Goal: Information Seeking & Learning: Learn about a topic

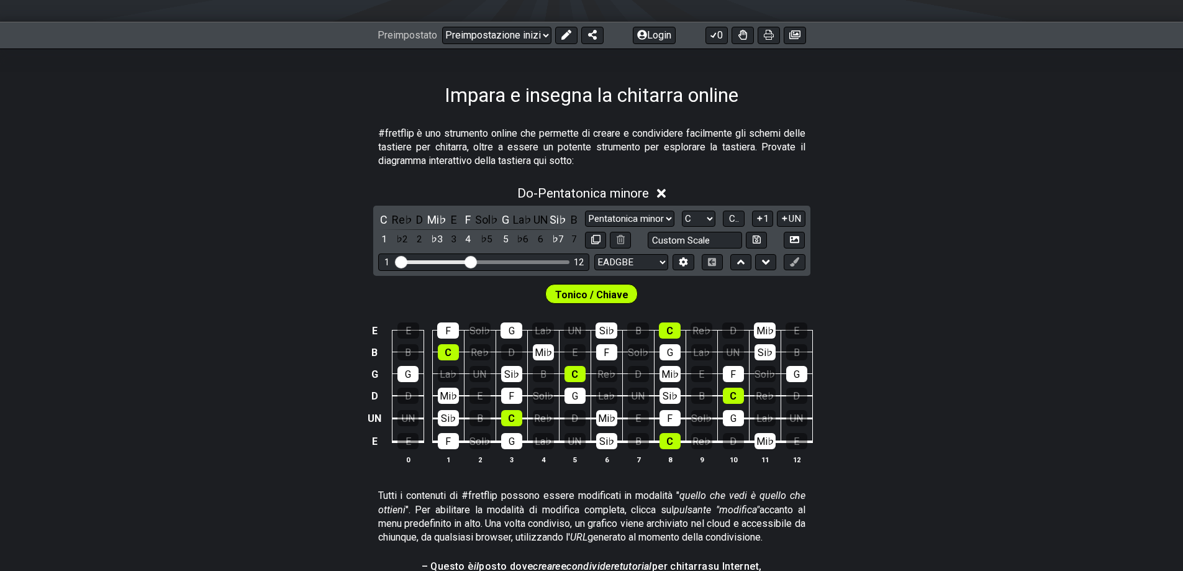
scroll to position [186, 0]
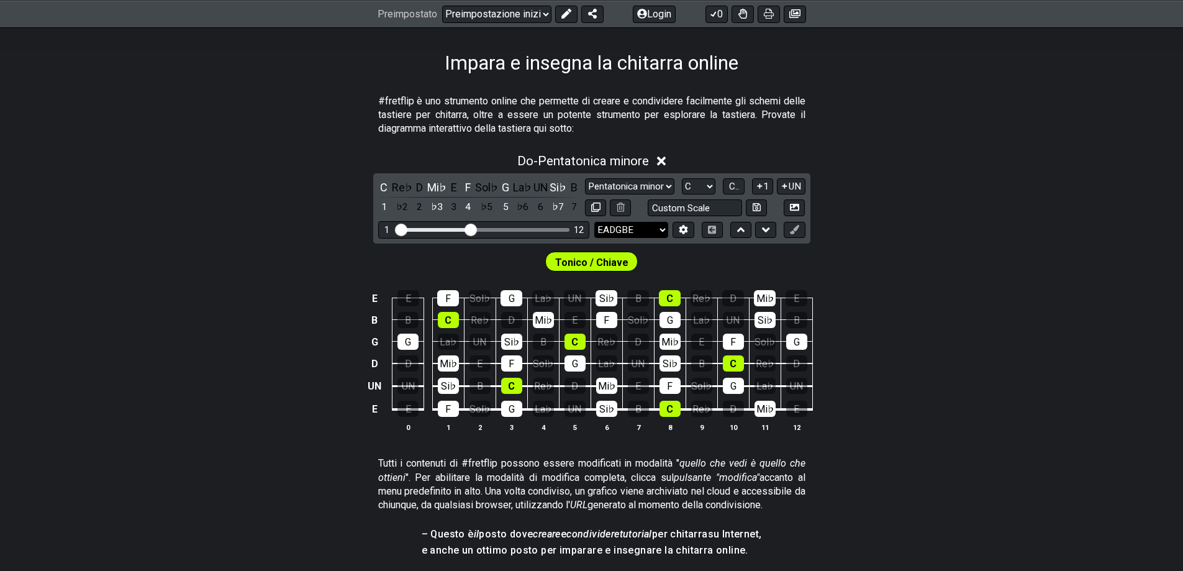
click at [659, 227] on select "EADGBE EADGBE EADGBE BEADF♯ B ADGCEA DADGBE Mi♭ La♭ Re♭ Sol♭ Si♭ Mi♭ CGCFAD DGC…" at bounding box center [631, 230] width 74 height 17
select select "E A D G"
click at [594, 222] on select "EADGBE EADGBE EADGBE BEADF♯ B ADGCEA DADGBE Mi♭ La♭ Re♭ Sol♭ Si♭ Mi♭ CGCFAD DGC…" at bounding box center [631, 230] width 74 height 17
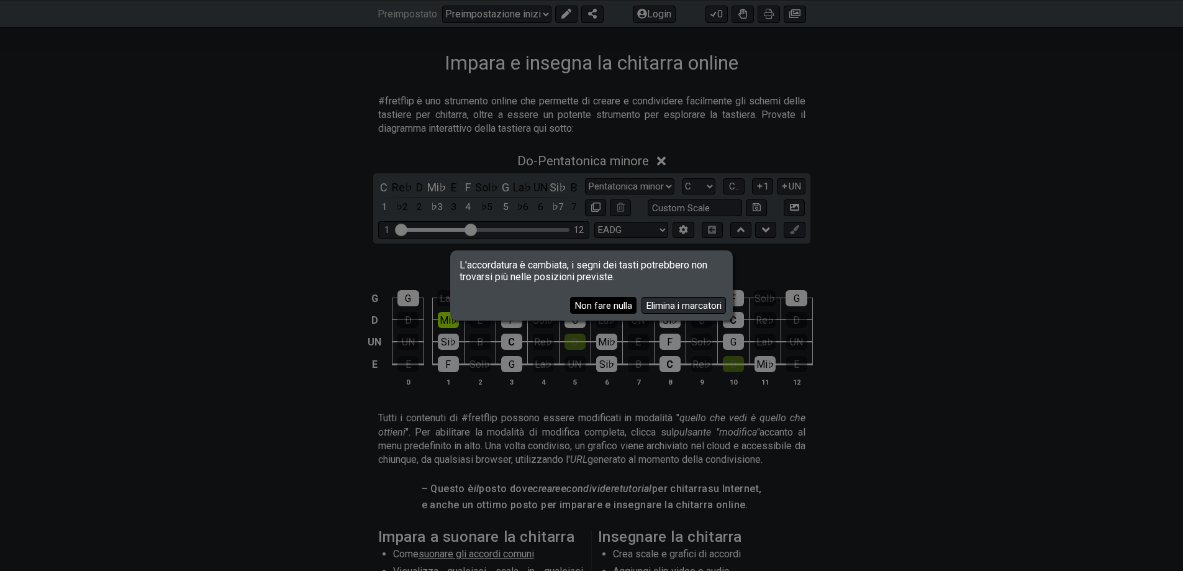
click at [617, 302] on font "Non fare nulla" at bounding box center [604, 305] width 58 height 11
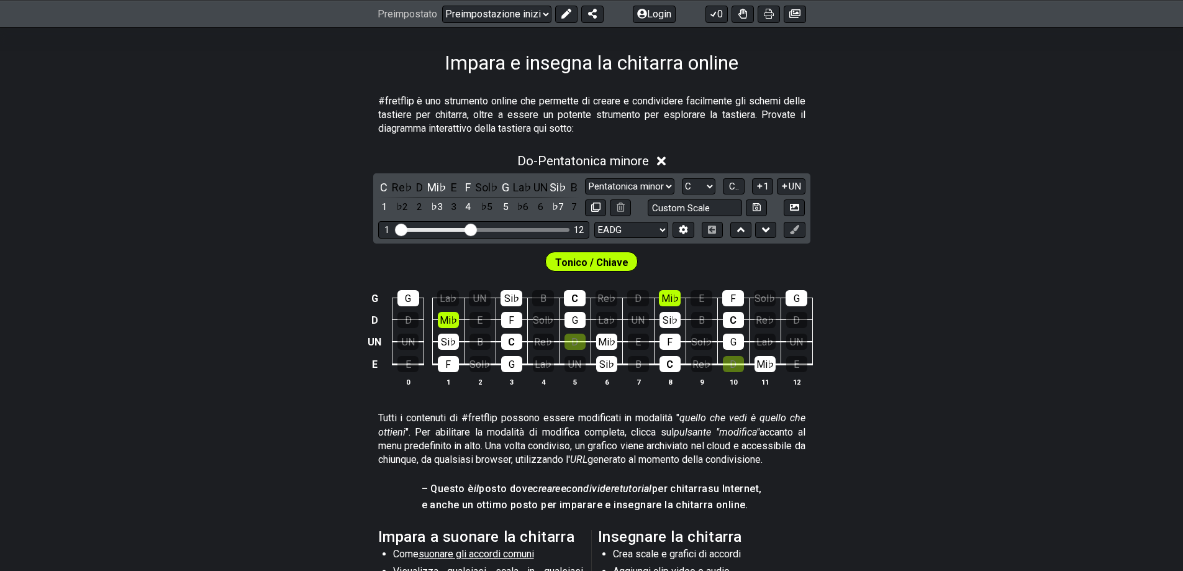
click at [888, 209] on div "Do - Pentatonica minore C Re♭ D Mi♭ E F Sol♭ G La♭ UN Si♭ B 1 ♭2 2 ♭3 3 4 ♭5 5 …" at bounding box center [591, 275] width 1183 height 258
click at [378, 341] on font "UN" at bounding box center [375, 343] width 14 height 12
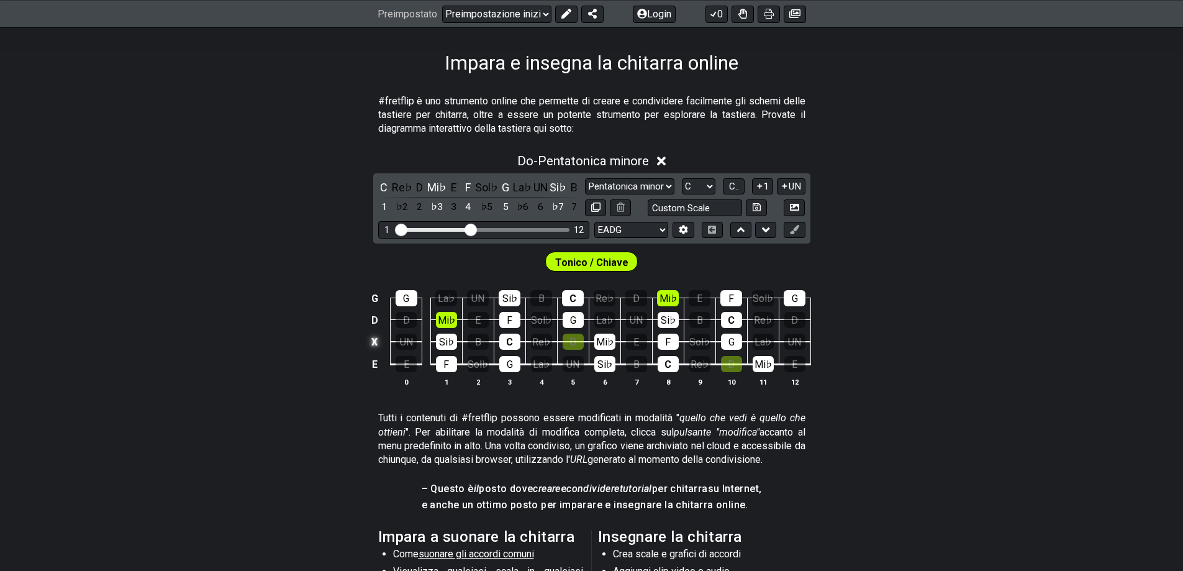
click at [377, 341] on font "X" at bounding box center [374, 343] width 6 height 12
click at [375, 340] on font "o" at bounding box center [374, 343] width 6 height 12
click at [379, 343] on td at bounding box center [374, 342] width 15 height 22
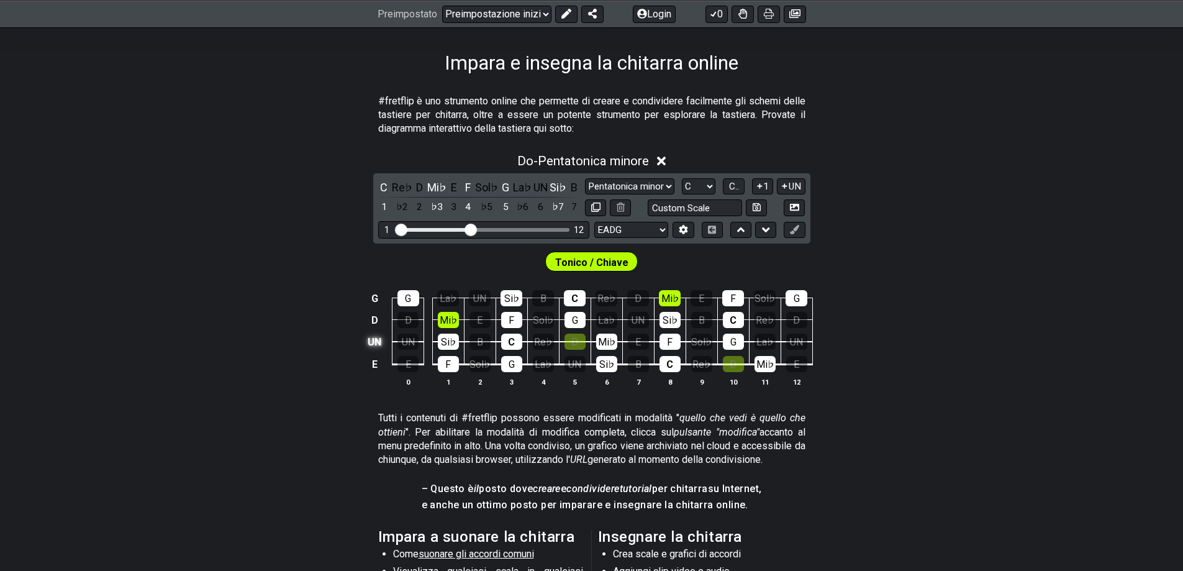
click at [376, 340] on font "UN" at bounding box center [375, 343] width 14 height 12
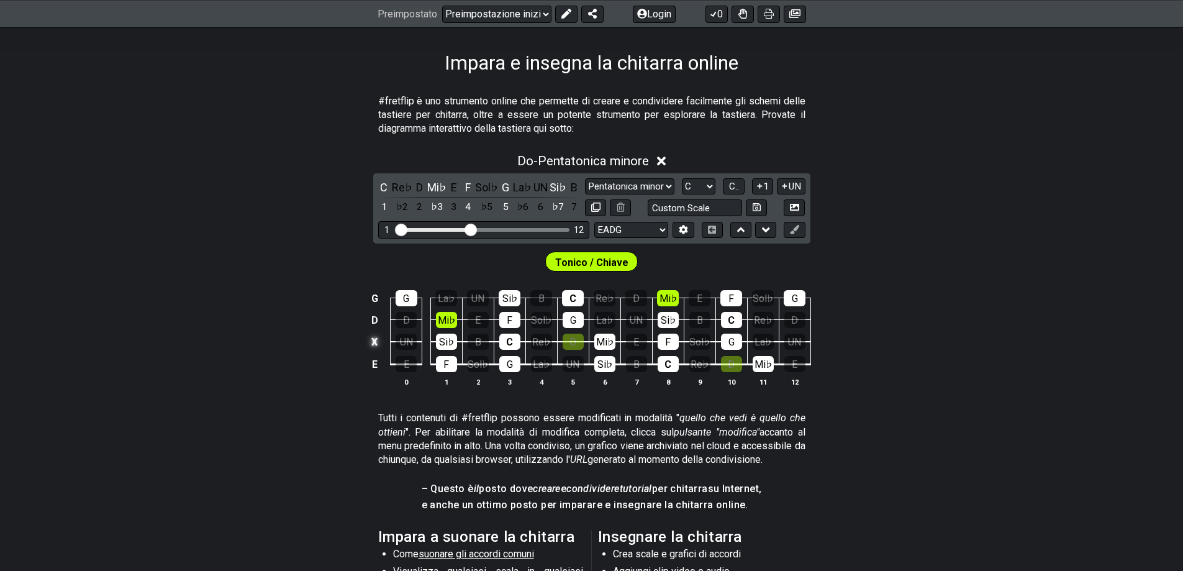
click at [380, 344] on td "X" at bounding box center [374, 342] width 15 height 22
click at [381, 344] on td "o" at bounding box center [374, 342] width 15 height 22
click at [367, 339] on td at bounding box center [374, 342] width 15 height 22
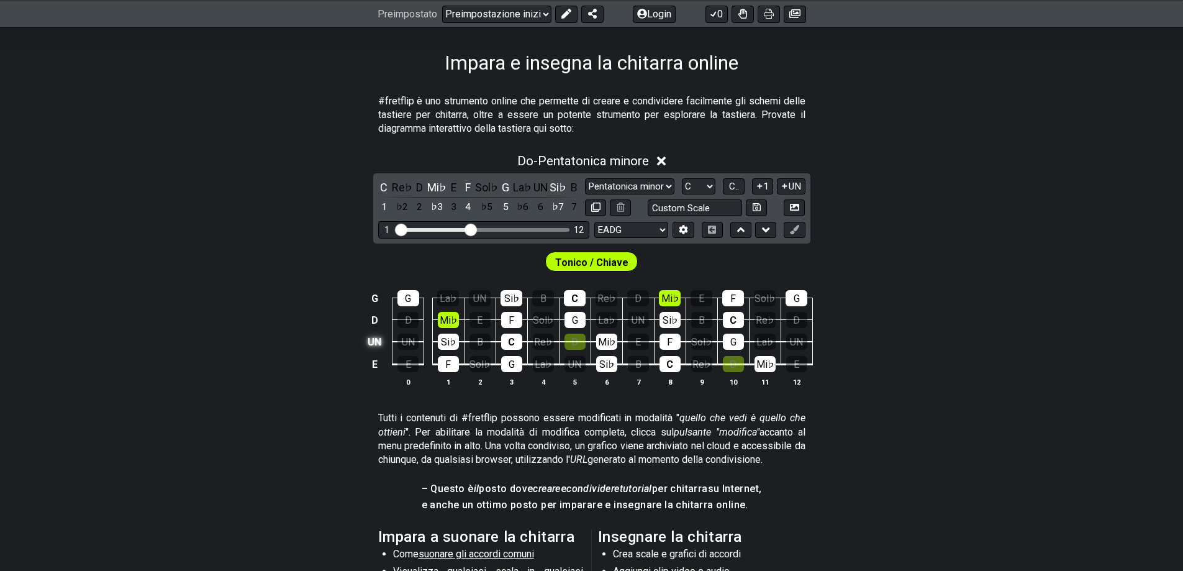
click at [379, 342] on font "UN" at bounding box center [375, 343] width 14 height 12
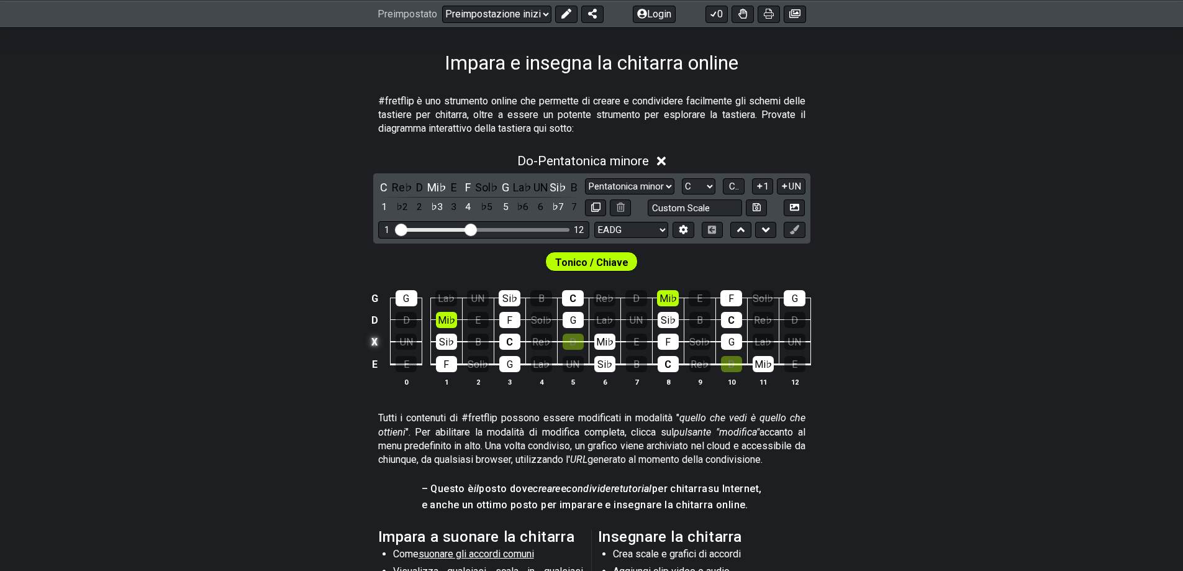
click at [377, 342] on font "X" at bounding box center [374, 343] width 6 height 12
click at [378, 343] on td "o" at bounding box center [374, 342] width 15 height 22
click at [376, 344] on td at bounding box center [374, 342] width 15 height 22
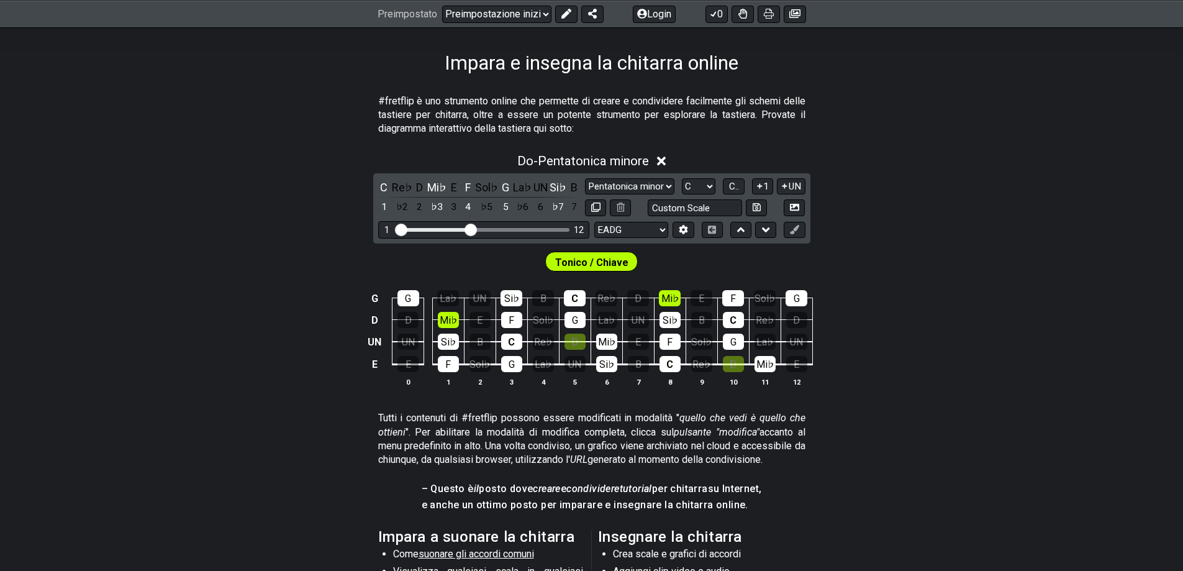
drag, startPoint x: 383, startPoint y: 341, endPoint x: 347, endPoint y: 341, distance: 36.6
click at [347, 341] on div "G G La♭ UN Si♭ B C Re♭ D Mi♭ E F Sol♭ G D D Mi♭ E F Sol♭ G La♭ UN Si♭ B C Re♭ D…" at bounding box center [591, 339] width 1183 height 130
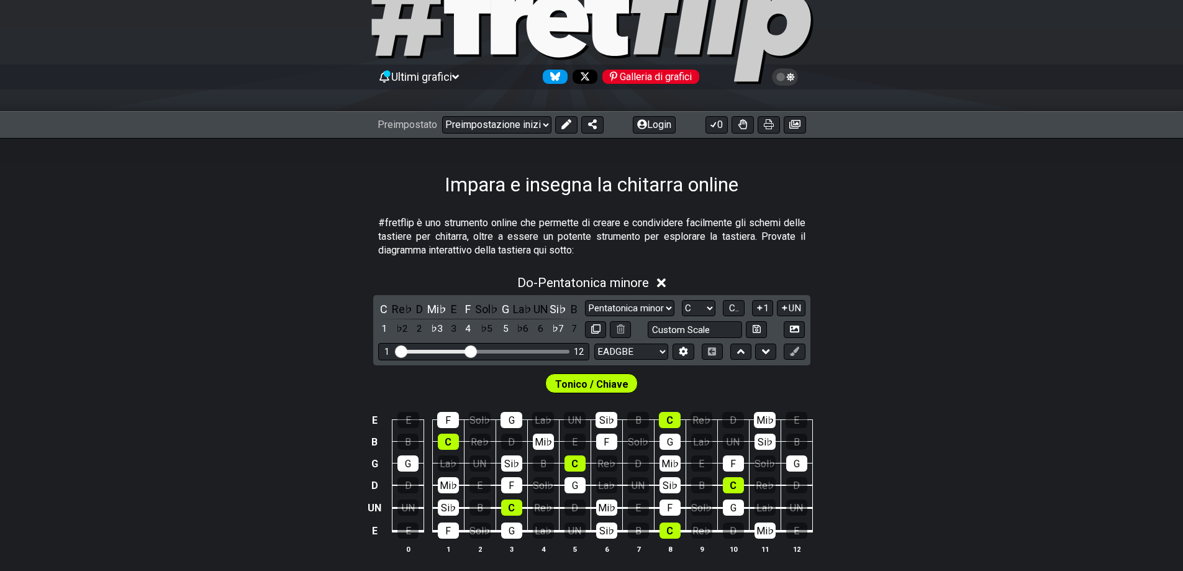
scroll to position [186, 0]
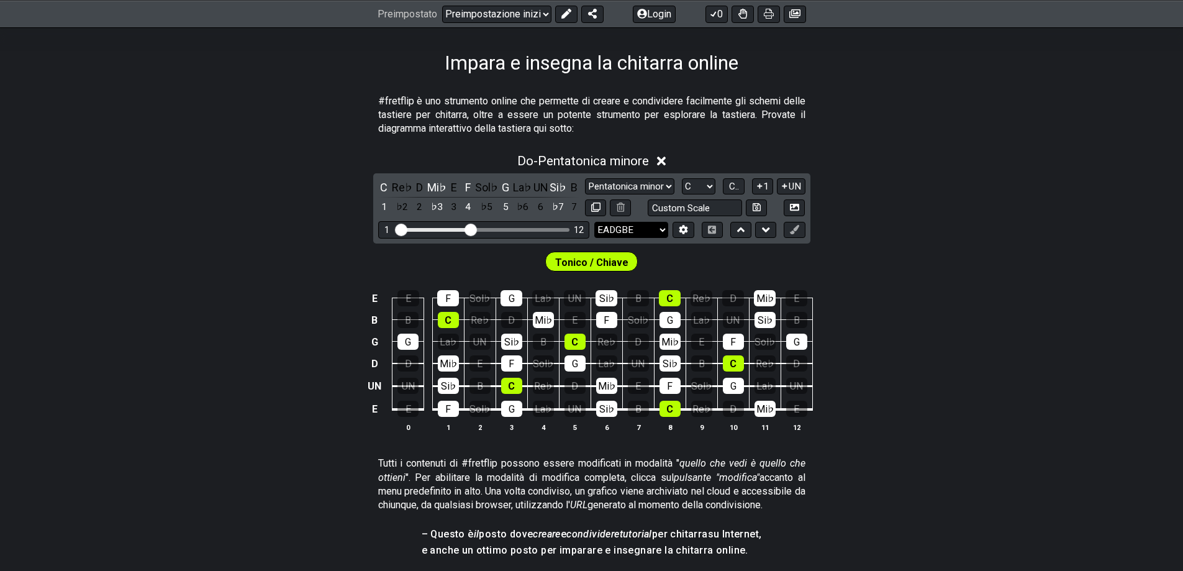
click at [659, 226] on select "EADGBE EADGBE EADGBE BEADF♯ B ADGCEA DADGBE Mi♭ La♭ Re♭ Sol♭ Si♭ Mi♭ CGCFAD DGC…" at bounding box center [631, 230] width 74 height 17
select select "E A D G"
click at [594, 222] on select "EADGBE EADGBE EADGBE BEADF♯ B ADGCEA DADGBE Mi♭ La♭ Re♭ Sol♭ Si♭ Mi♭ CGCFAD DGC…" at bounding box center [631, 230] width 74 height 17
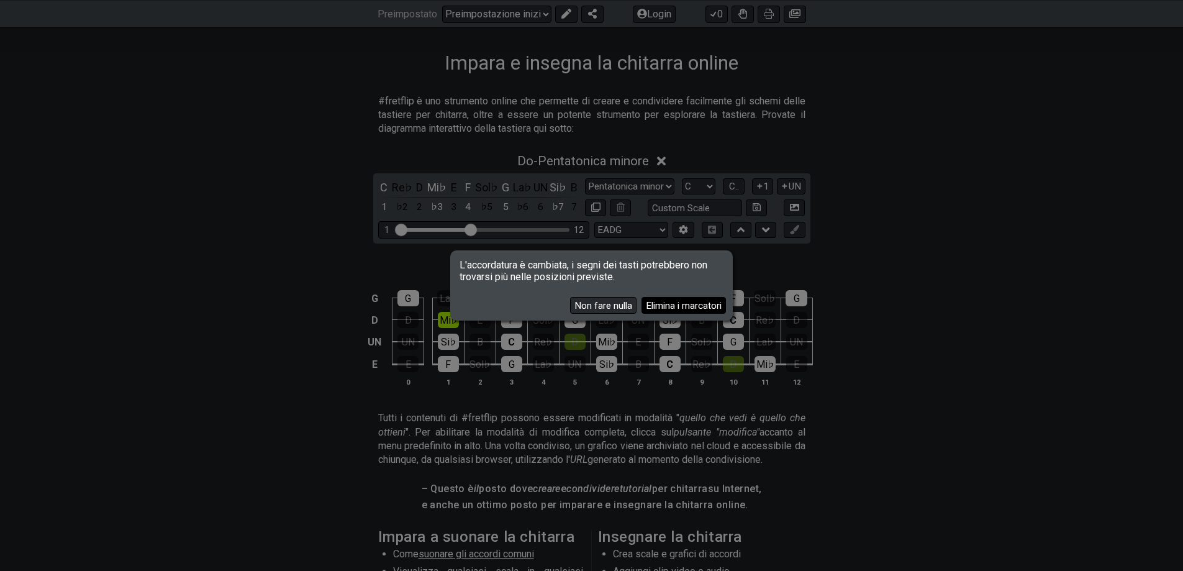
click at [686, 304] on font "Elimina i marcatori" at bounding box center [684, 305] width 76 height 11
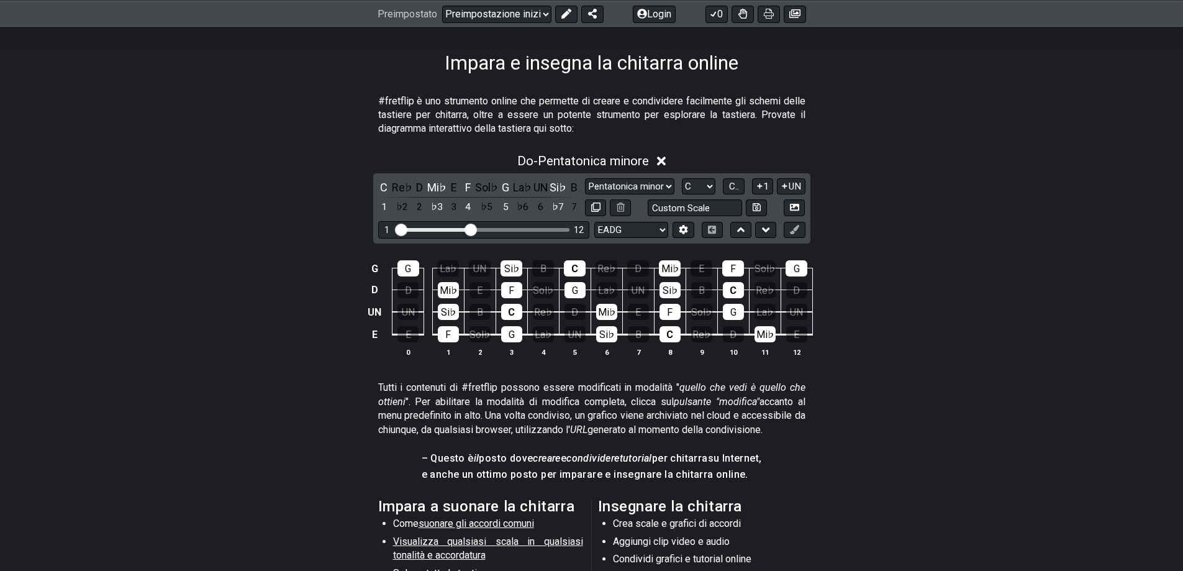
click at [901, 292] on div "G G La♭ UN Si♭ B C Re♭ D Mi♭ E F Sol♭ G D D Mi♭ E F Sol♭ G La♭ UN Si♭ B C Re♭ D…" at bounding box center [591, 309] width 1183 height 130
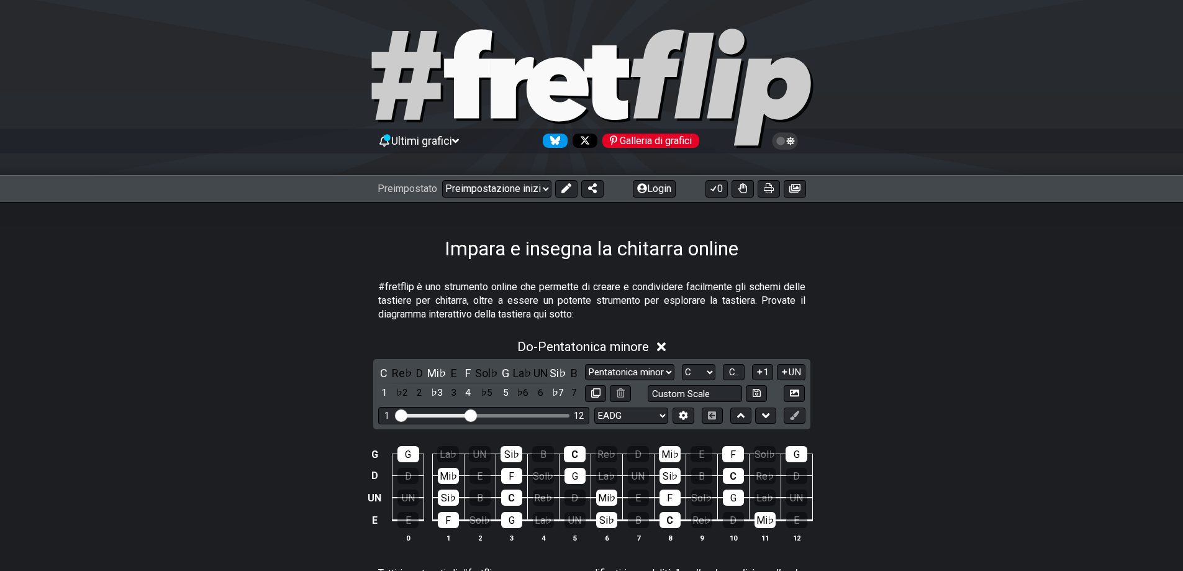
scroll to position [0, 0]
click at [675, 370] on select "Pentatonica minore Clicca per modificare Pentatonica minore Pentatonica maggior…" at bounding box center [629, 373] width 89 height 17
click at [591, 365] on select "Pentatonica minore Clicca per modificare Pentatonica minore Pentatonica maggior…" at bounding box center [629, 373] width 89 height 17
click at [793, 373] on font "UN" at bounding box center [795, 372] width 12 height 11
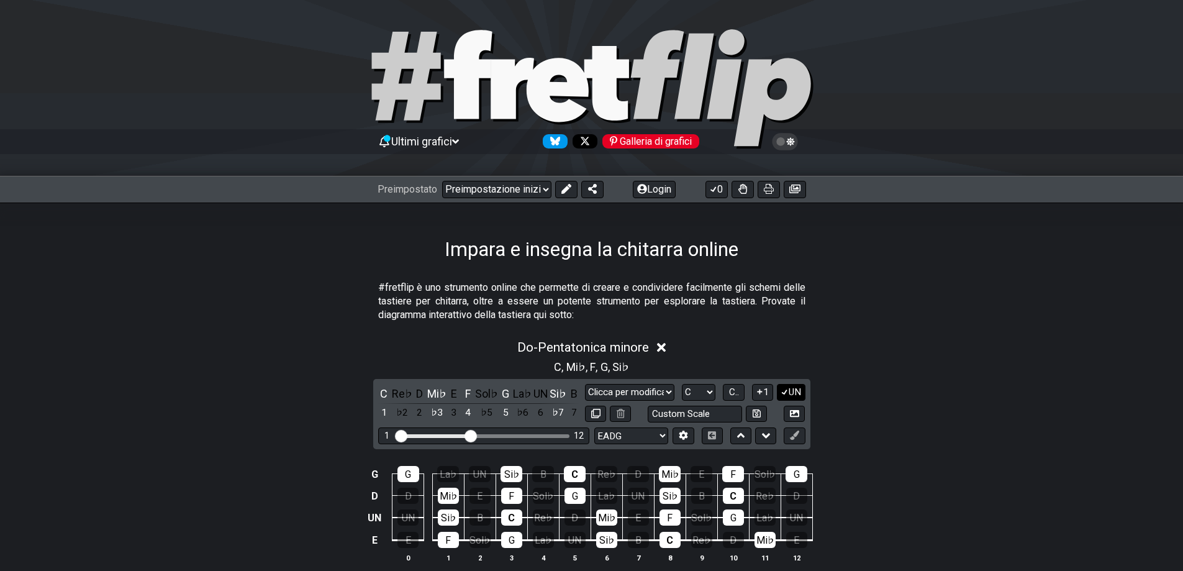
click at [783, 394] on icon at bounding box center [784, 392] width 7 height 6
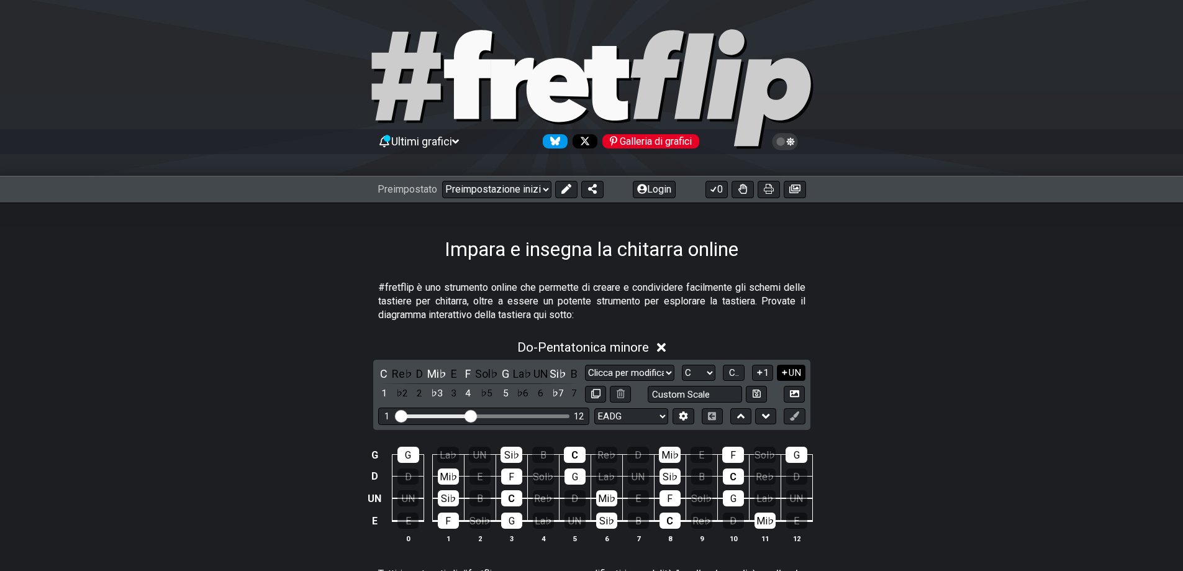
click at [786, 373] on icon at bounding box center [785, 372] width 12 height 9
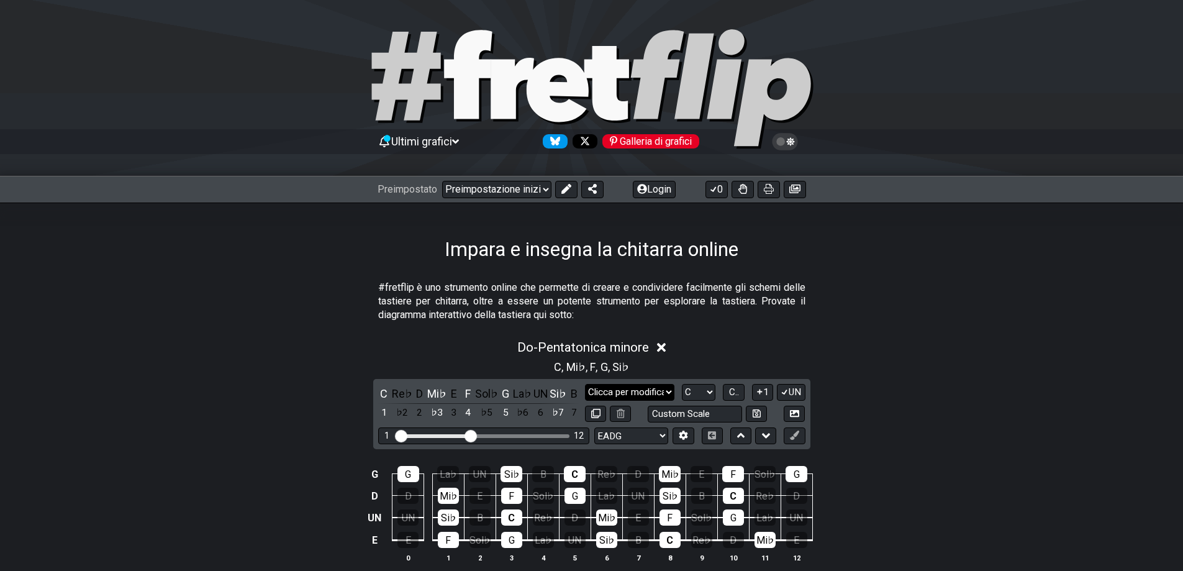
click at [675, 391] on select "Pentatonica minore Clicca per modificare Pentatonica minore Pentatonica maggior…" at bounding box center [629, 392] width 89 height 17
click at [591, 384] on select "Pentatonica minore Clicca per modificare Pentatonica minore Pentatonica maggior…" at bounding box center [629, 392] width 89 height 17
click at [672, 390] on select "Pentatonica minore Clicca per modificare Pentatonica minore Pentatonica maggior…" at bounding box center [629, 392] width 89 height 17
select select "Major Blues"
click at [591, 384] on select "Pentatonica minore Clicca per modificare Pentatonica minore Pentatonica maggior…" at bounding box center [629, 392] width 89 height 17
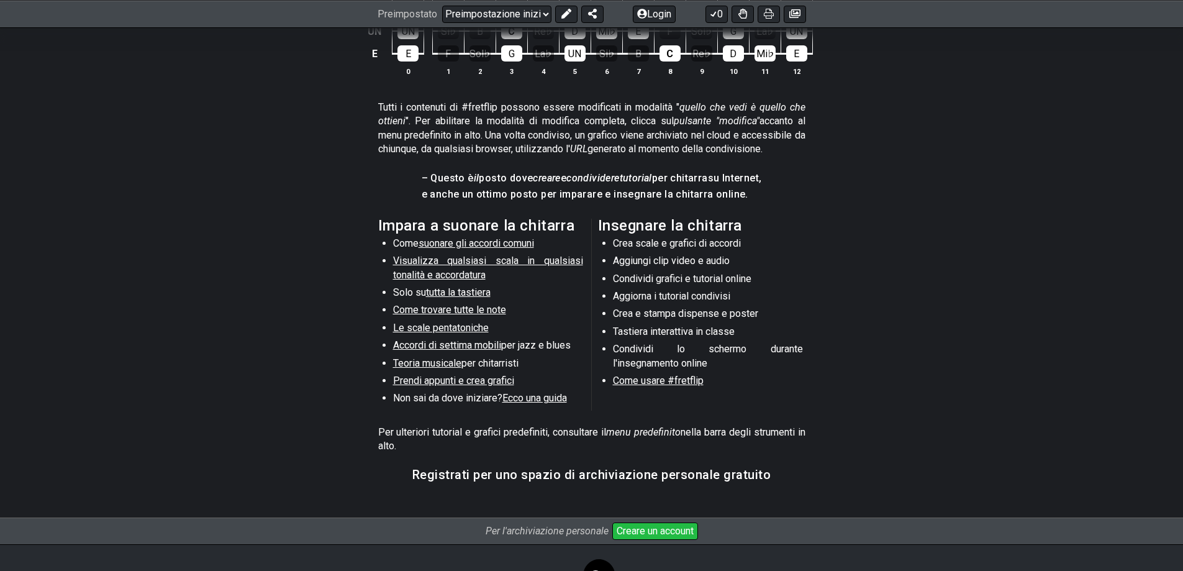
scroll to position [497, 0]
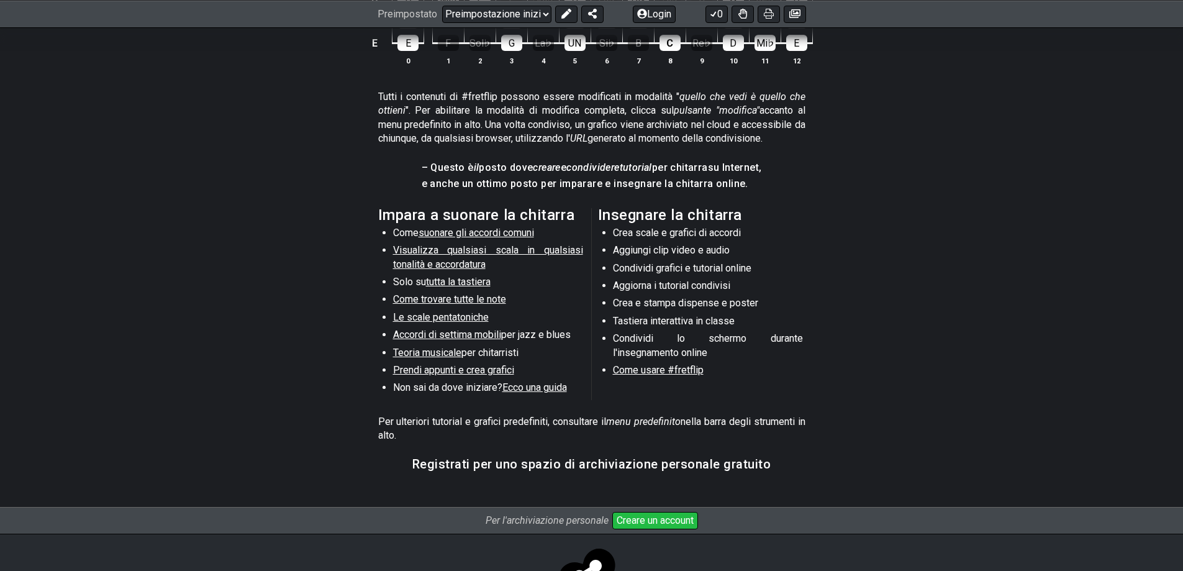
click at [532, 390] on font "Ecco una guida" at bounding box center [535, 387] width 65 height 12
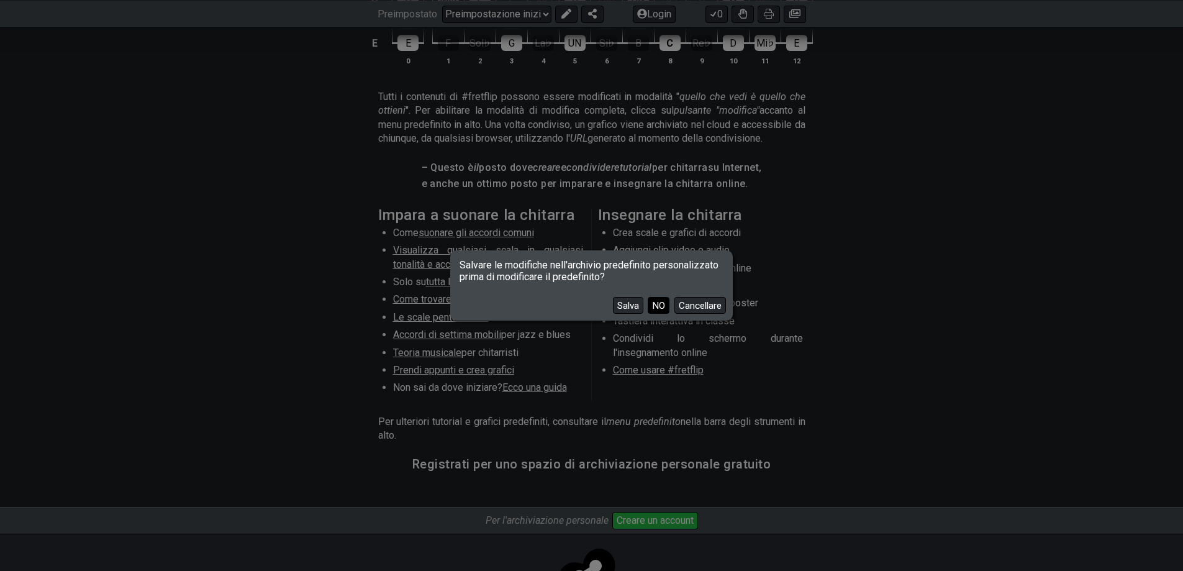
click at [655, 305] on font "NO" at bounding box center [658, 305] width 13 height 11
select select "/beginner-guitar"
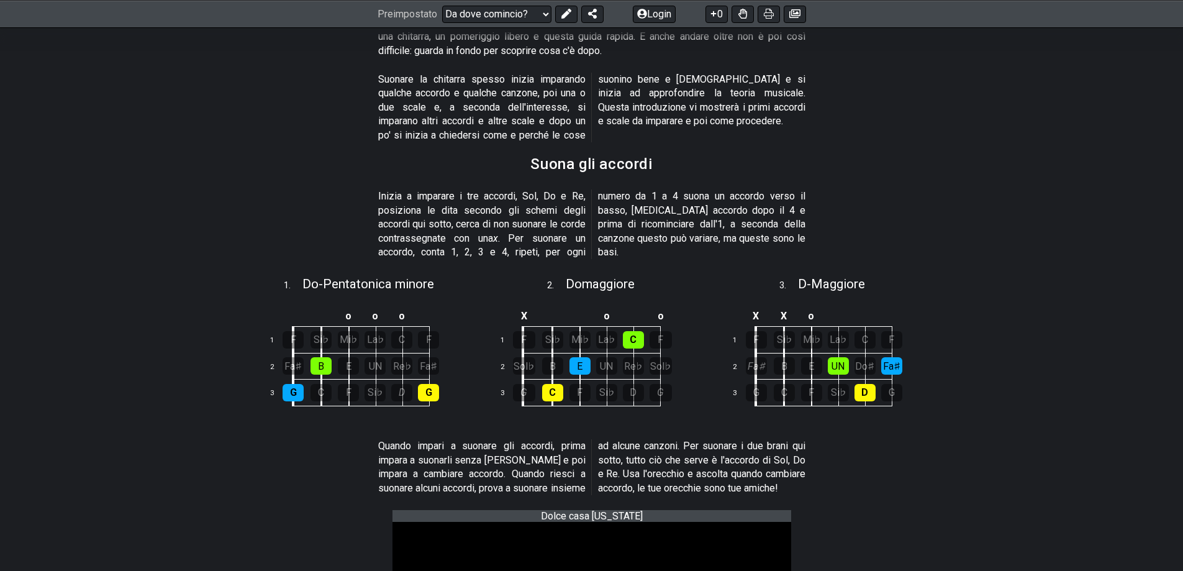
scroll to position [186, 0]
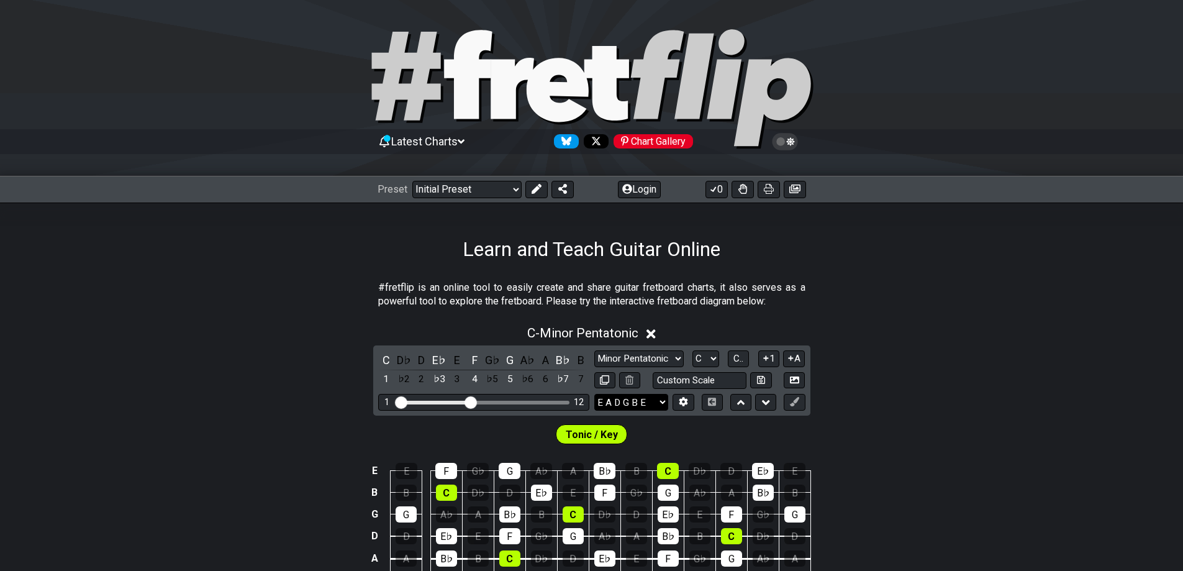
click at [665, 401] on select "E A D G B E E A D G B E E A D G B E B E A D F♯ B A D G C E A D A D G B E E♭ A♭ …" at bounding box center [631, 402] width 74 height 17
select select "E A D G"
click at [594, 394] on select "E A D G B E E A D G B E E A D G B E B E A D F♯ B A D G C E A D A D G B E E♭ A♭ …" at bounding box center [631, 402] width 74 height 17
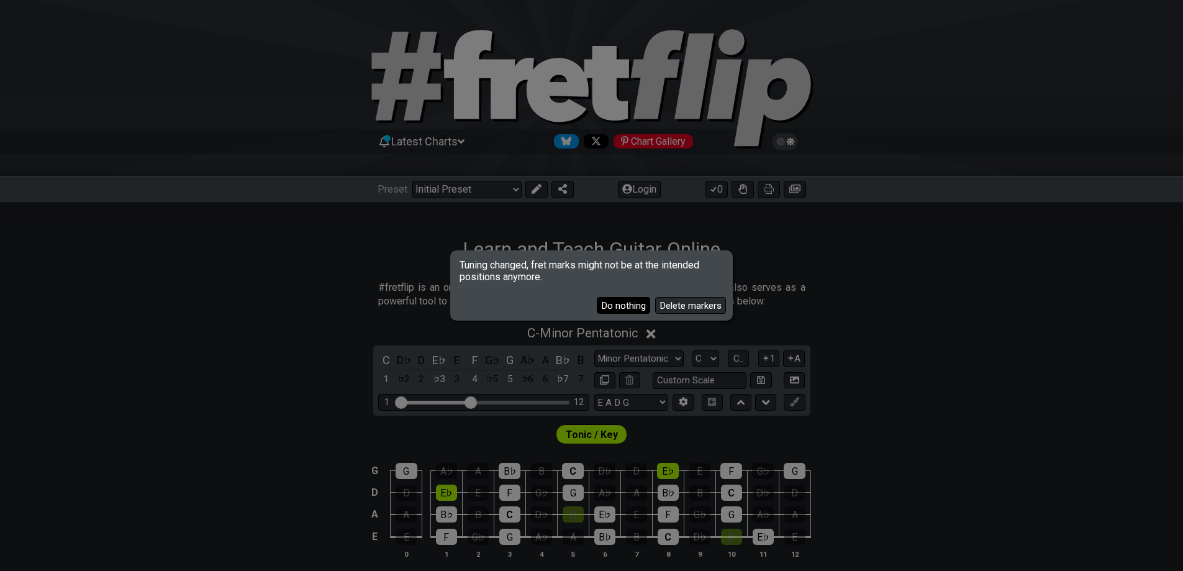
click at [632, 306] on button "Do nothing" at bounding box center [623, 305] width 53 height 17
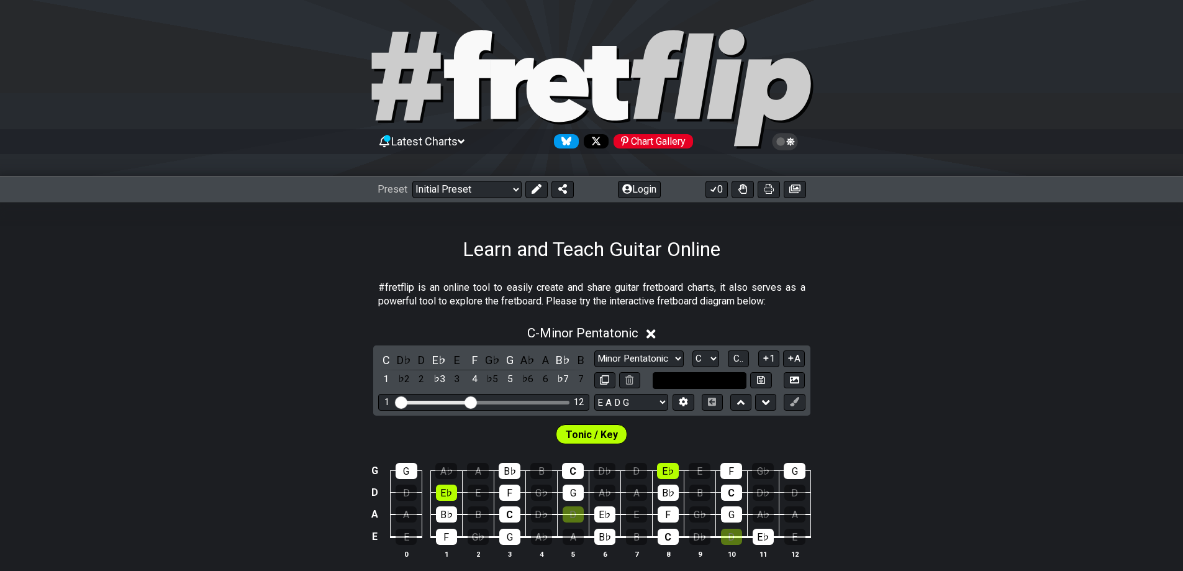
click at [736, 379] on input "text" at bounding box center [700, 380] width 94 height 17
click at [718, 379] on input "text" at bounding box center [700, 380] width 94 height 17
type input "Custom Scale"
click at [898, 343] on div "C - Minor Pentatonic C D♭ D E♭ E F G♭ G A♭ A B♭ B 1 ♭2 2 ♭3 3 4 ♭5 5 ♭6 6 ♭7 7 …" at bounding box center [591, 447] width 1183 height 258
click at [585, 330] on span "C - Minor Pentatonic" at bounding box center [582, 332] width 111 height 15
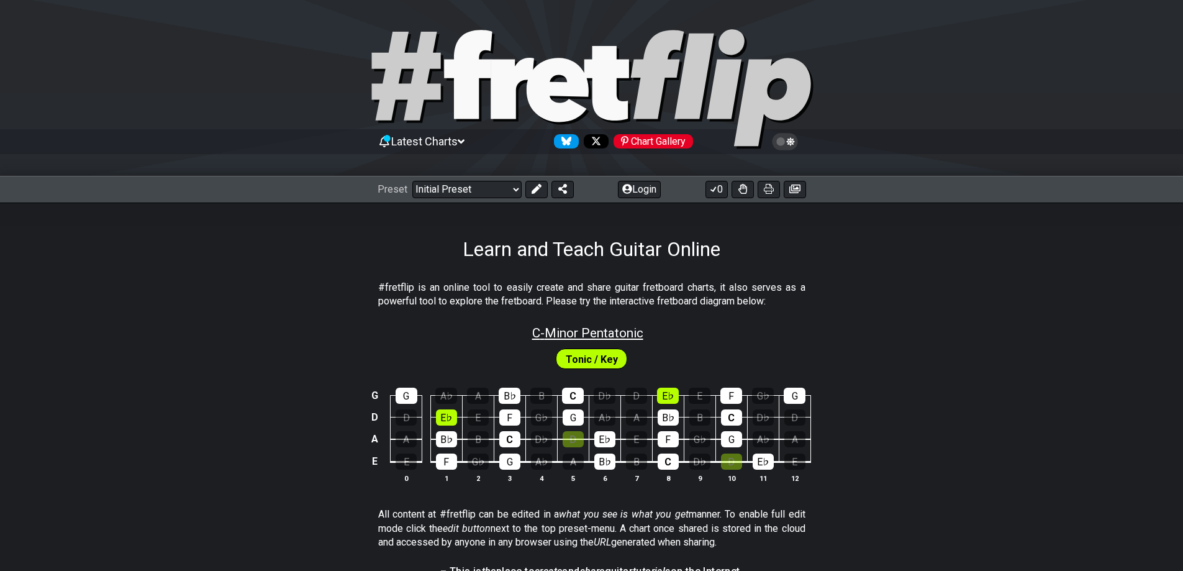
click at [585, 330] on span "C - Minor Pentatonic" at bounding box center [587, 332] width 111 height 15
select select "C"
select select "E A D G"
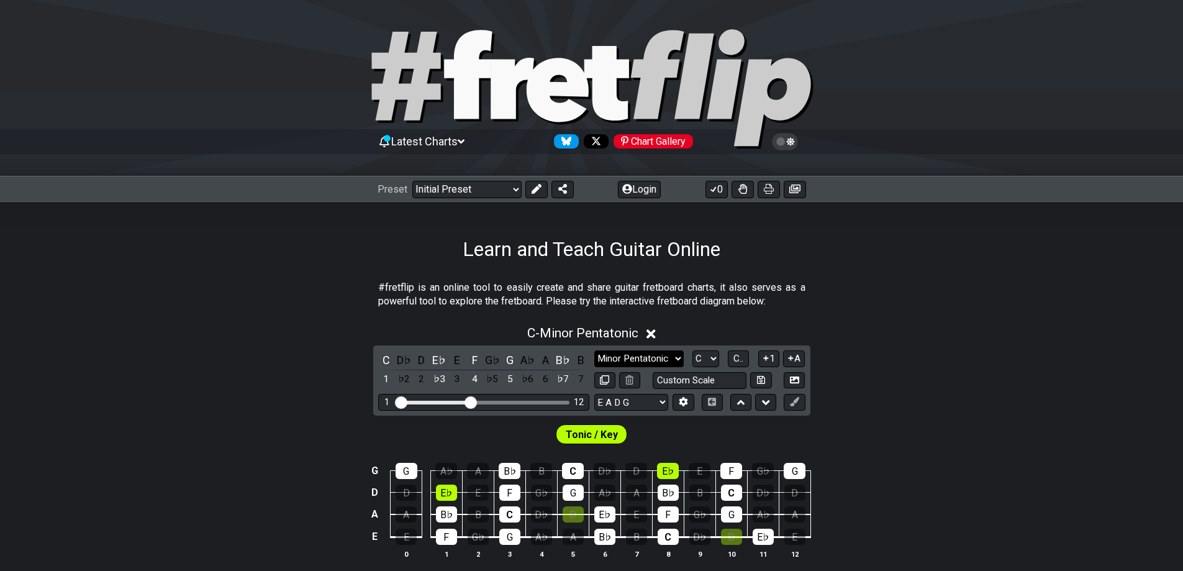
click at [671, 360] on select "Minor Pentatonic Click to edit Minor Pentatonic Major Pentatonic Minor Blues Ma…" at bounding box center [638, 358] width 89 height 17
select select "Major"
click at [594, 350] on select "Minor Pentatonic Click to edit Minor Pentatonic Major Pentatonic Minor Blues Ma…" at bounding box center [638, 358] width 89 height 17
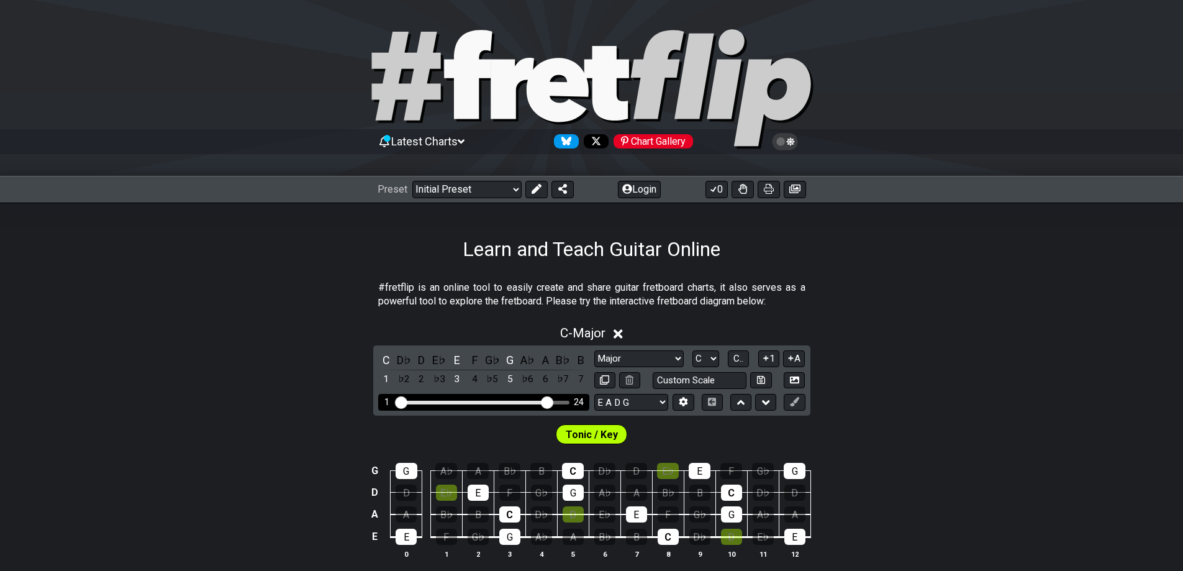
drag, startPoint x: 471, startPoint y: 399, endPoint x: 545, endPoint y: 401, distance: 73.9
click at [545, 401] on input "Visible fret range" at bounding box center [484, 401] width 176 height 0
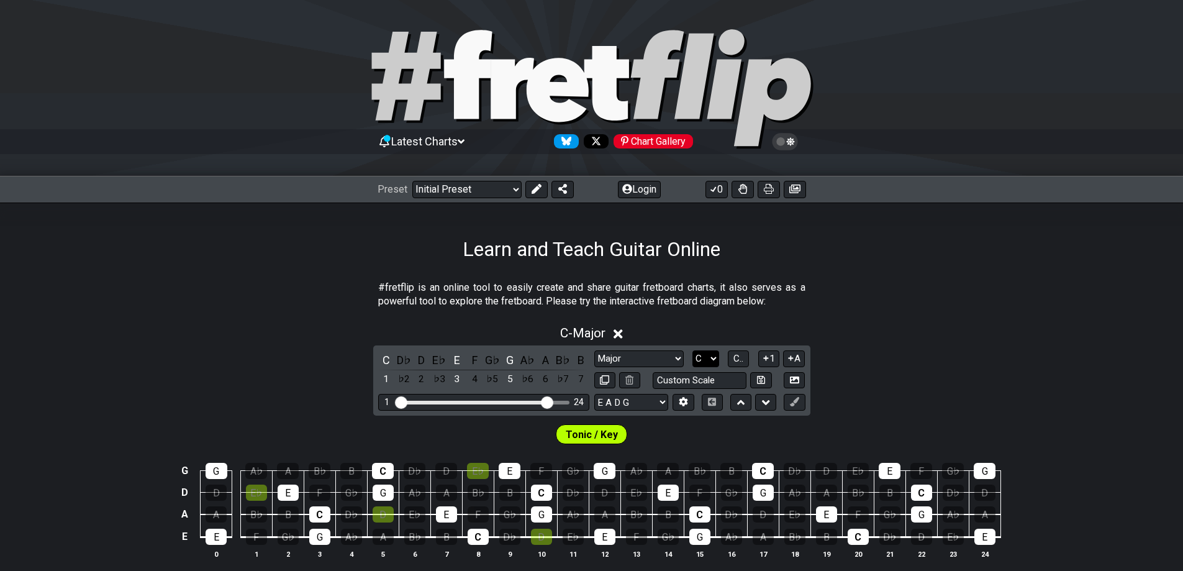
click at [711, 359] on select "A♭ A A♯ B♭ B C C♯ D♭ D D♯ E♭ E F F♯ G♭ G G♯" at bounding box center [706, 358] width 27 height 17
click at [693, 350] on select "A♭ A A♯ B♭ B C C♯ D♭ D D♯ E♭ E F F♯ G♭ G G♯" at bounding box center [706, 358] width 27 height 17
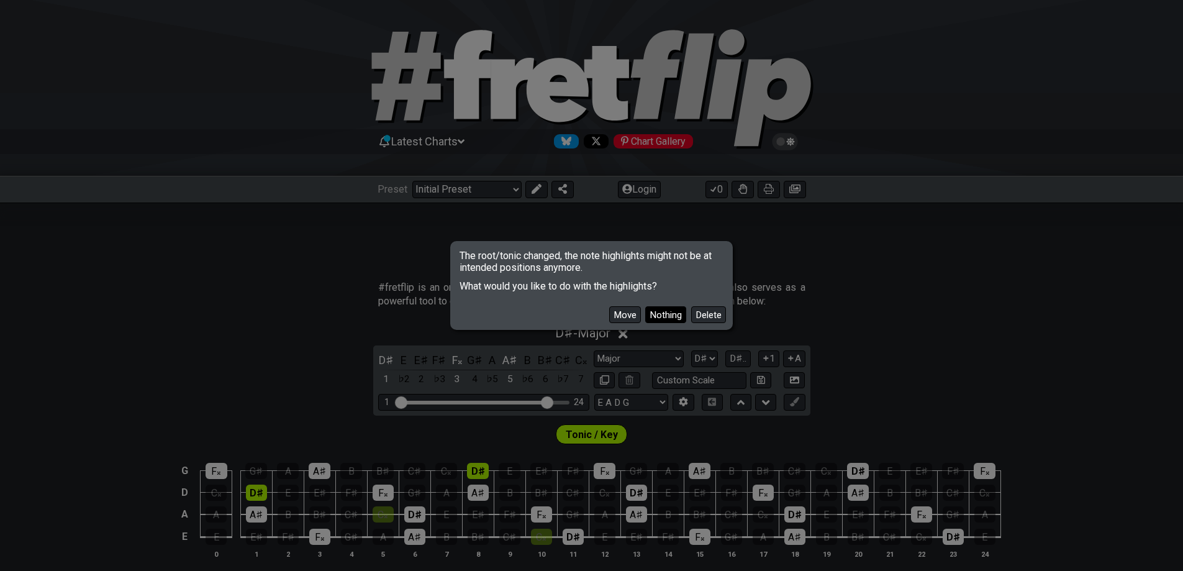
click at [666, 316] on button "Nothing" at bounding box center [665, 314] width 41 height 17
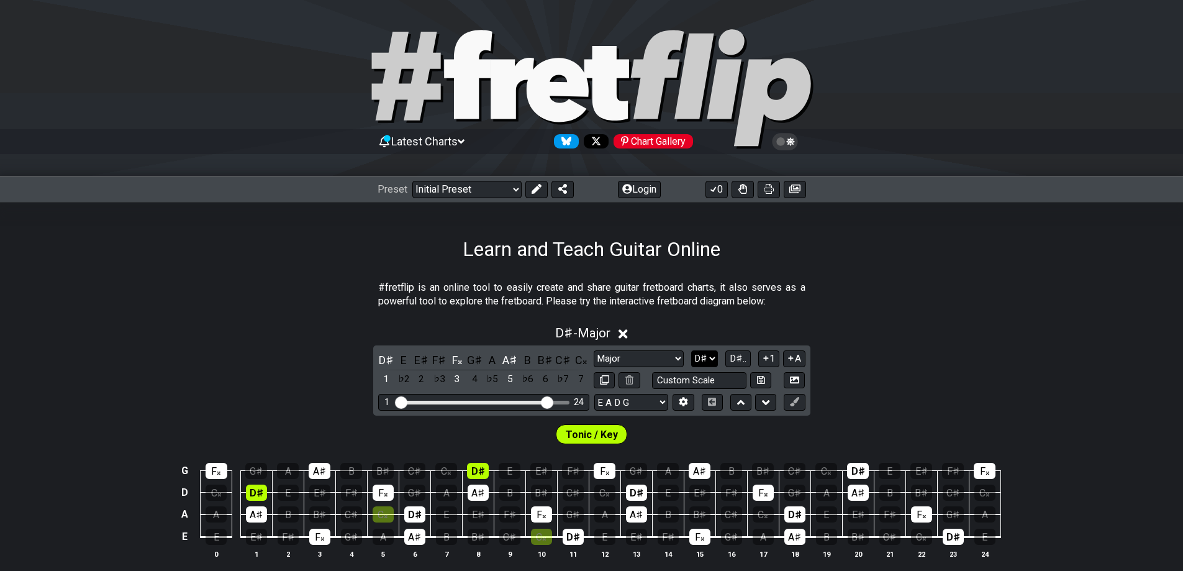
click at [711, 356] on select "A♭ A A♯ B♭ B C C♯ D♭ D D♯ E♭ E F F♯ G♭ G G♯" at bounding box center [704, 358] width 27 height 17
click at [693, 350] on select "A♭ A A♯ B♭ B C C♯ D♭ D D♯ E♭ E F F♯ G♭ G G♯" at bounding box center [704, 358] width 27 height 17
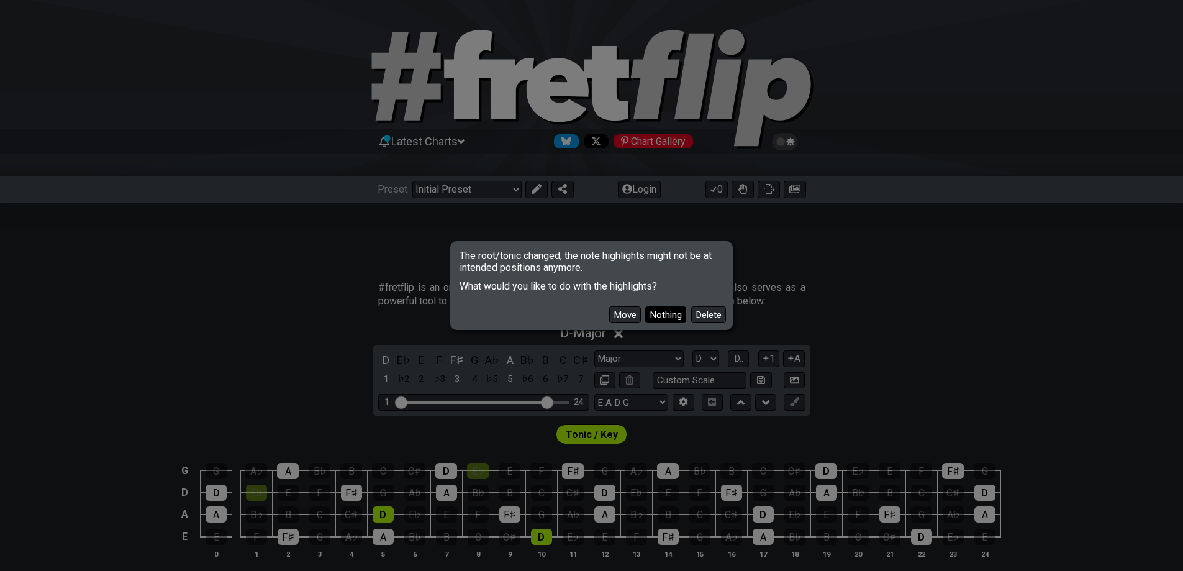
click at [671, 315] on button "Nothing" at bounding box center [665, 314] width 41 height 17
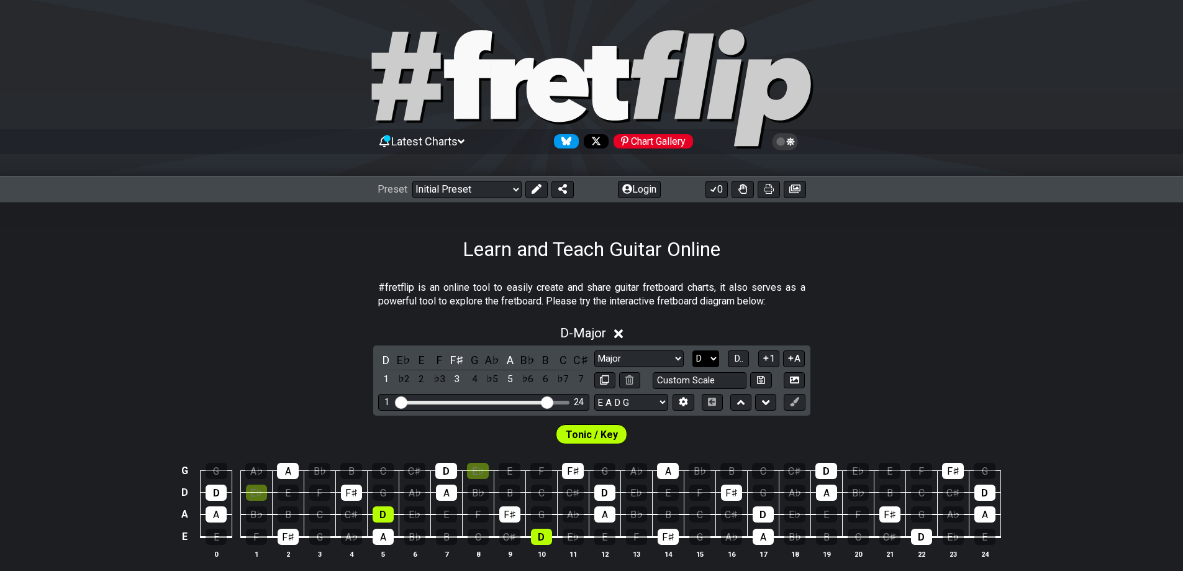
click at [707, 358] on select "A♭ A A♯ B♭ B C C♯ D♭ D D♯ E♭ E F F♯ G♭ G G♯" at bounding box center [706, 358] width 27 height 17
select select "G"
click at [693, 350] on select "A♭ A A♯ B♭ B C C♯ D♭ D D♯ E♭ E F F♯ G♭ G G♯" at bounding box center [706, 358] width 27 height 17
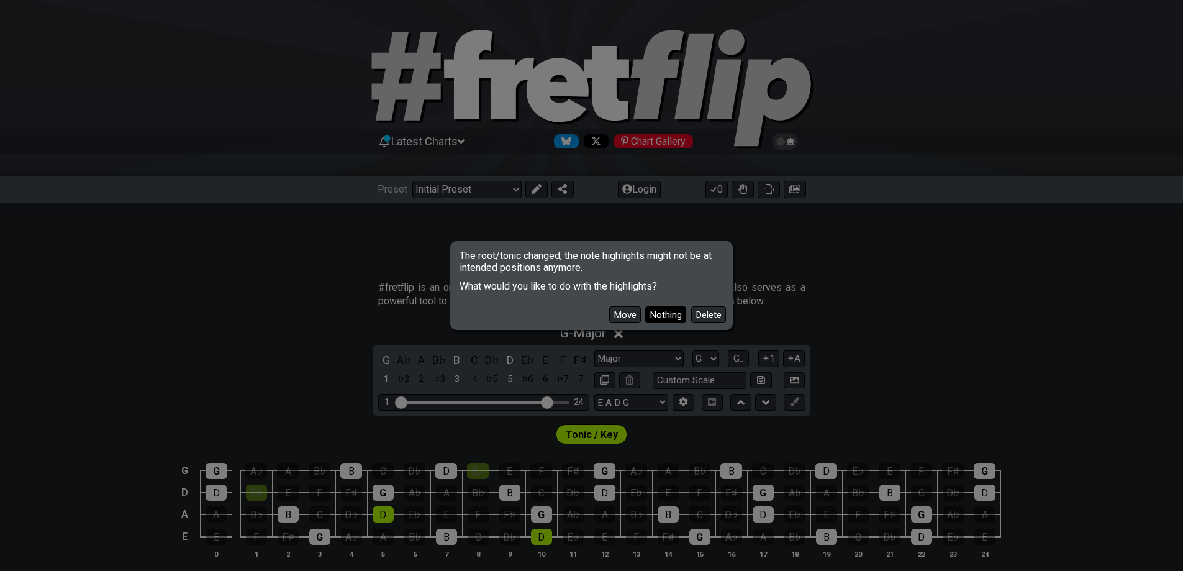
click at [681, 311] on button "Nothing" at bounding box center [665, 314] width 41 height 17
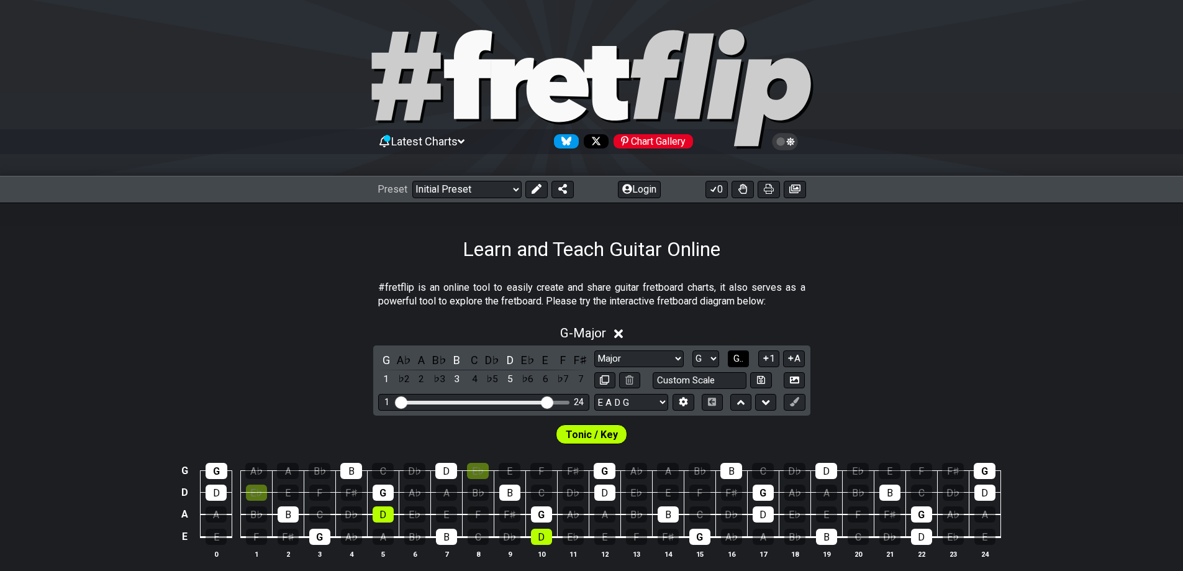
click at [739, 360] on span "G.." at bounding box center [739, 358] width 10 height 11
click at [739, 360] on span "1..7" at bounding box center [738, 358] width 15 height 11
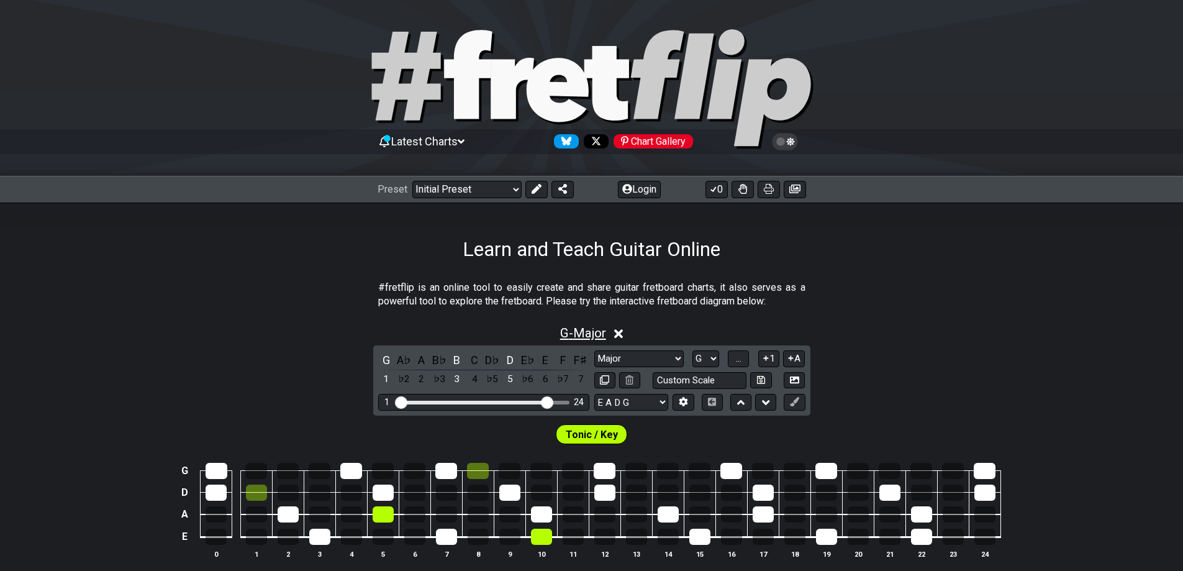
click at [590, 334] on span "G - Major" at bounding box center [583, 332] width 46 height 15
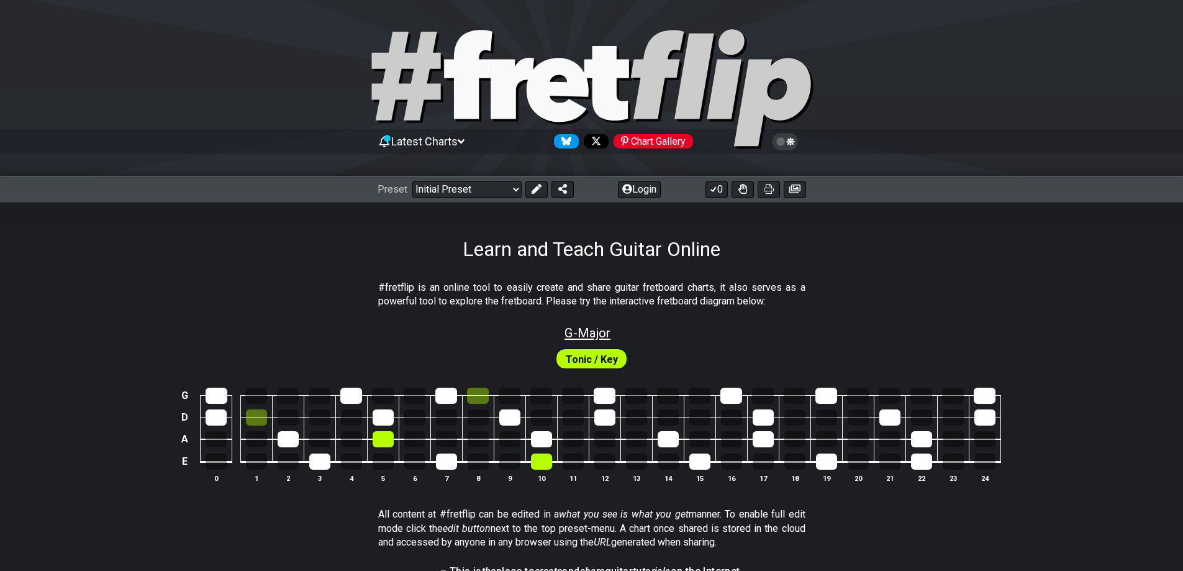
click at [590, 334] on span "G - Major" at bounding box center [588, 332] width 46 height 15
select select "Major"
select select "G"
select select "E A D G"
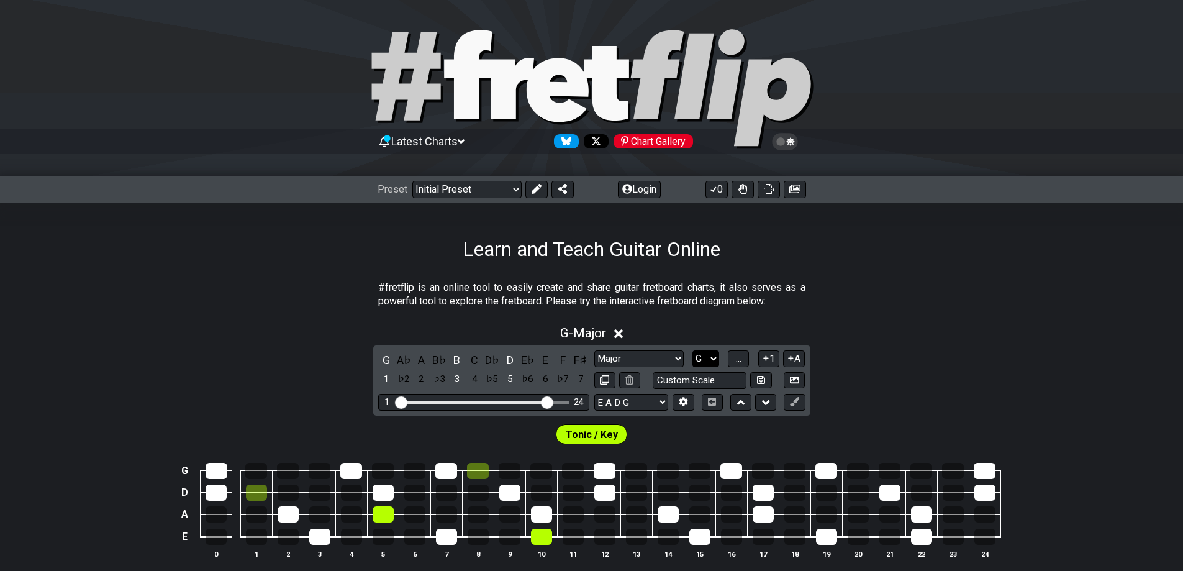
click at [714, 355] on select "A♭ A A♯ B♭ B C C♯ D♭ D D♯ E♭ E F F♯ G♭ G G♯" at bounding box center [706, 358] width 27 height 17
click at [674, 357] on select "Minor Pentatonic Click to edit Minor Pentatonic Major Pentatonic Minor Blues Ma…" at bounding box center [638, 358] width 89 height 17
select select "Minor"
click at [594, 350] on select "Minor Pentatonic Click to edit Minor Pentatonic Major Pentatonic Minor Blues Ma…" at bounding box center [638, 358] width 89 height 17
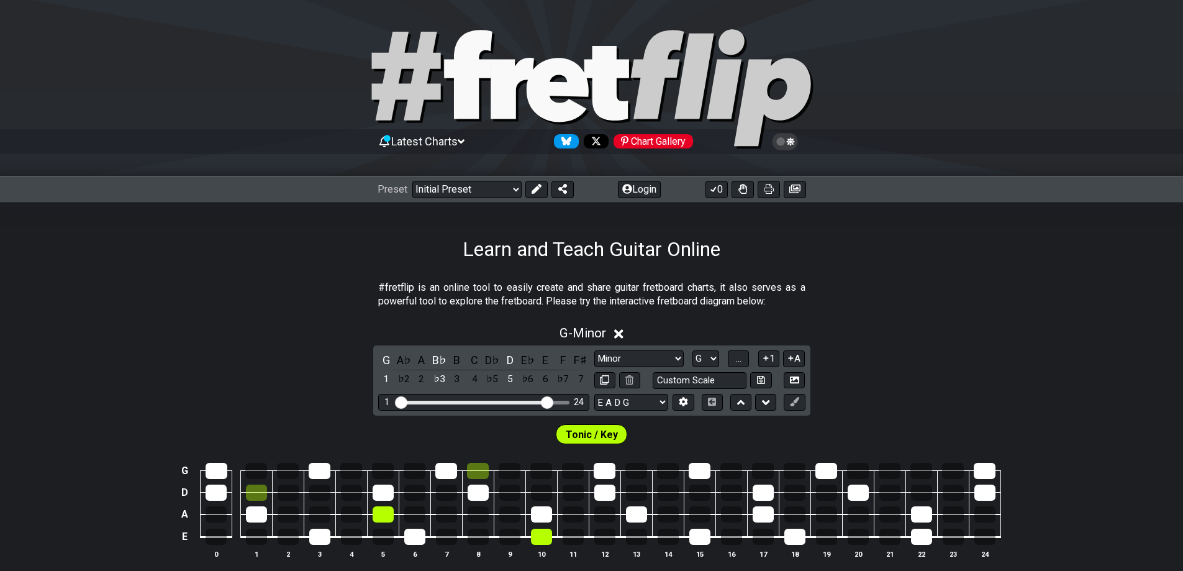
click at [883, 331] on div "G - Minor" at bounding box center [591, 329] width 1183 height 23
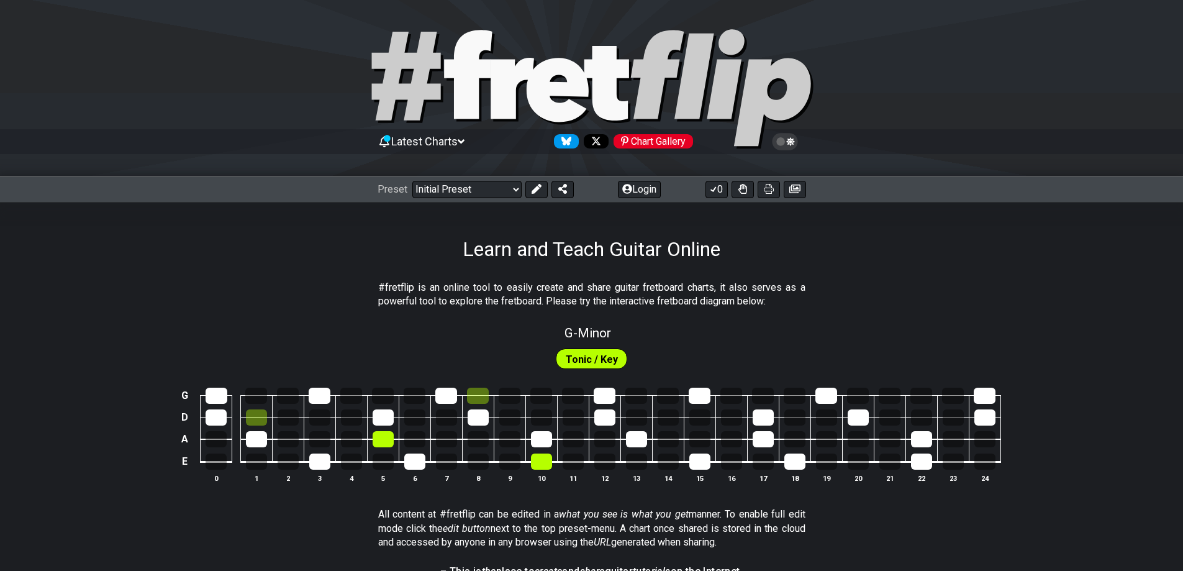
click at [589, 353] on span "Tonic / Key" at bounding box center [592, 359] width 52 height 18
click at [587, 361] on span "Tonic / Key" at bounding box center [592, 359] width 52 height 18
click at [598, 334] on span "G - Minor" at bounding box center [588, 332] width 47 height 15
select select "Minor"
select select "G"
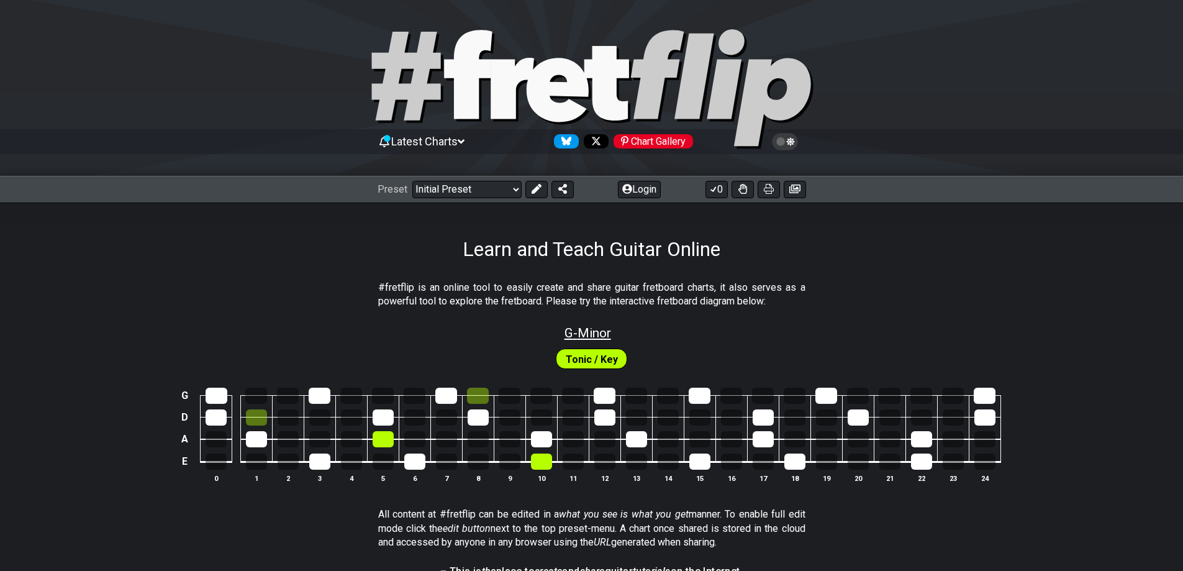
select select "E A D G"
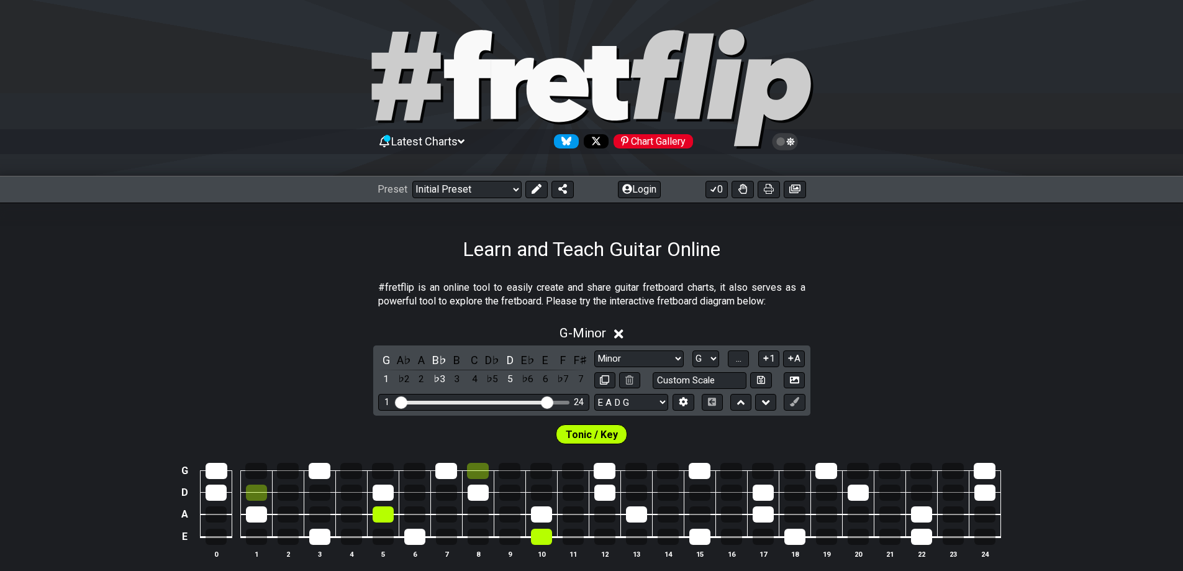
click at [974, 348] on div "G - Minor G A♭ A B♭ B C D♭ D E♭ E F F♯ 1 ♭2 2 ♭3 3 4 ♭5 5 ♭6 6 ♭7 7 Minor Penta…" at bounding box center [591, 447] width 1183 height 258
click at [674, 357] on select "Minor Pentatonic Click to edit Minor Pentatonic Major Pentatonic Minor Blues Ma…" at bounding box center [638, 358] width 89 height 17
click at [709, 357] on select "A♭ A A♯ B♭ B C C♯ D♭ D D♯ E♭ E F F♯ G♭ G G♯" at bounding box center [706, 358] width 27 height 17
select select "A"
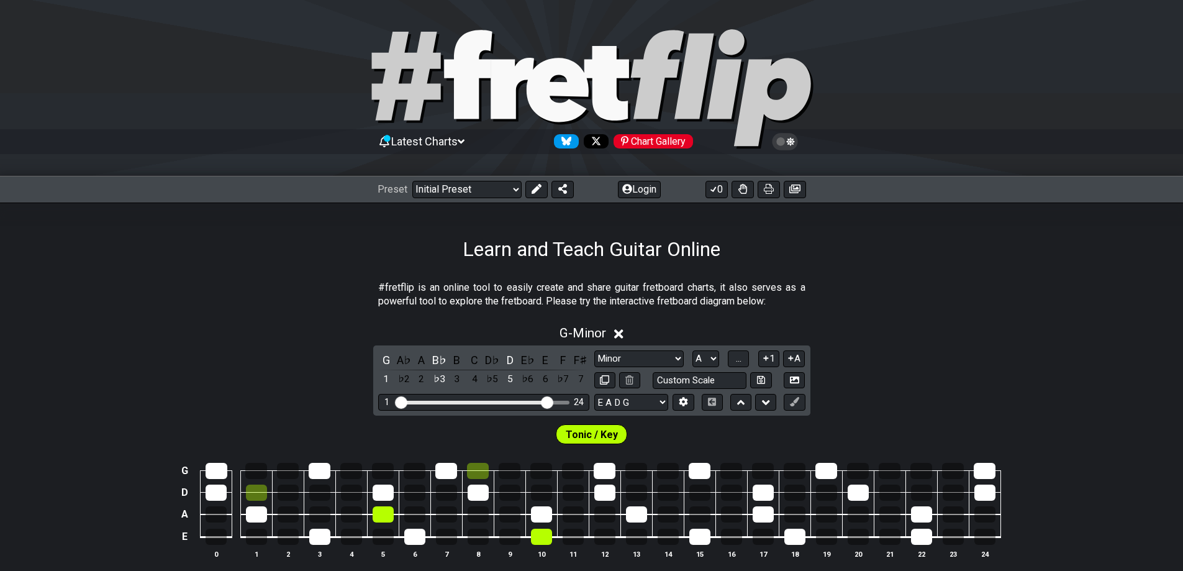
click at [693, 350] on select "A♭ A A♯ B♭ B C C♯ D♭ D D♯ E♭ E F F♯ G♭ G G♯" at bounding box center [706, 358] width 27 height 17
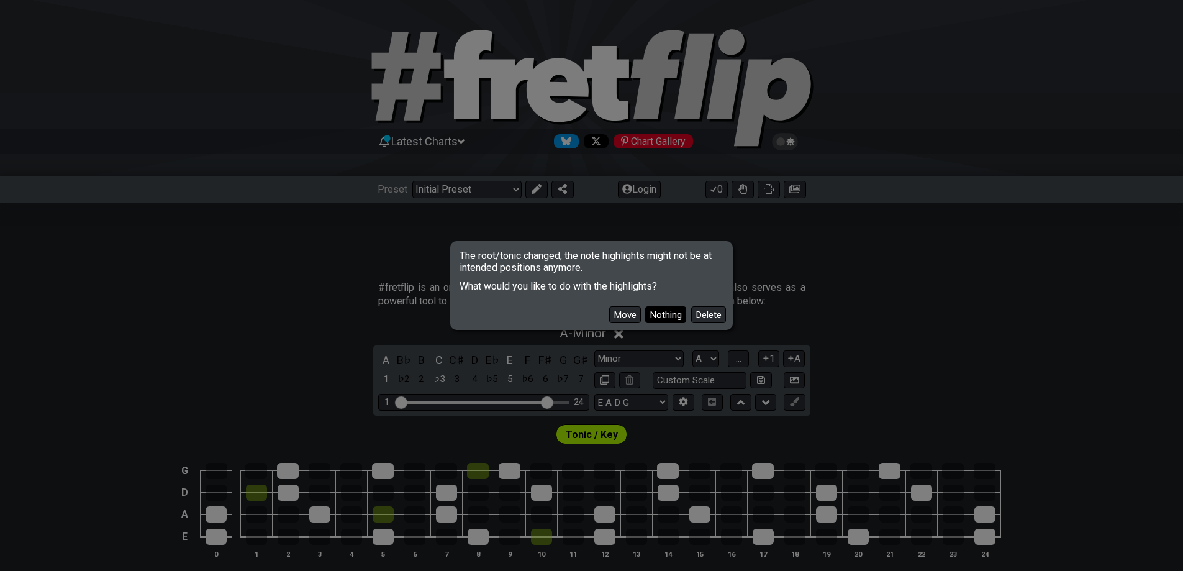
click at [666, 312] on button "Nothing" at bounding box center [665, 314] width 41 height 17
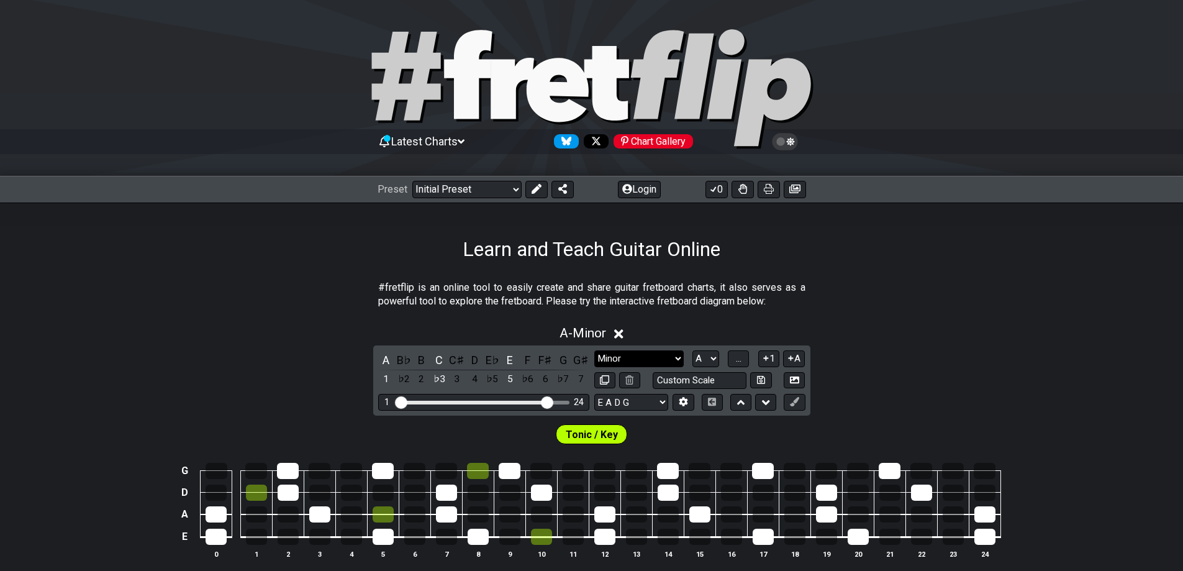
click at [616, 356] on select "Minor Pentatonic Click to edit Minor Pentatonic Major Pentatonic Minor Blues Ma…" at bounding box center [638, 358] width 89 height 17
select select "Major"
click at [594, 350] on select "Minor Pentatonic Click to edit Minor Pentatonic Major Pentatonic Minor Blues Ma…" at bounding box center [638, 358] width 89 height 17
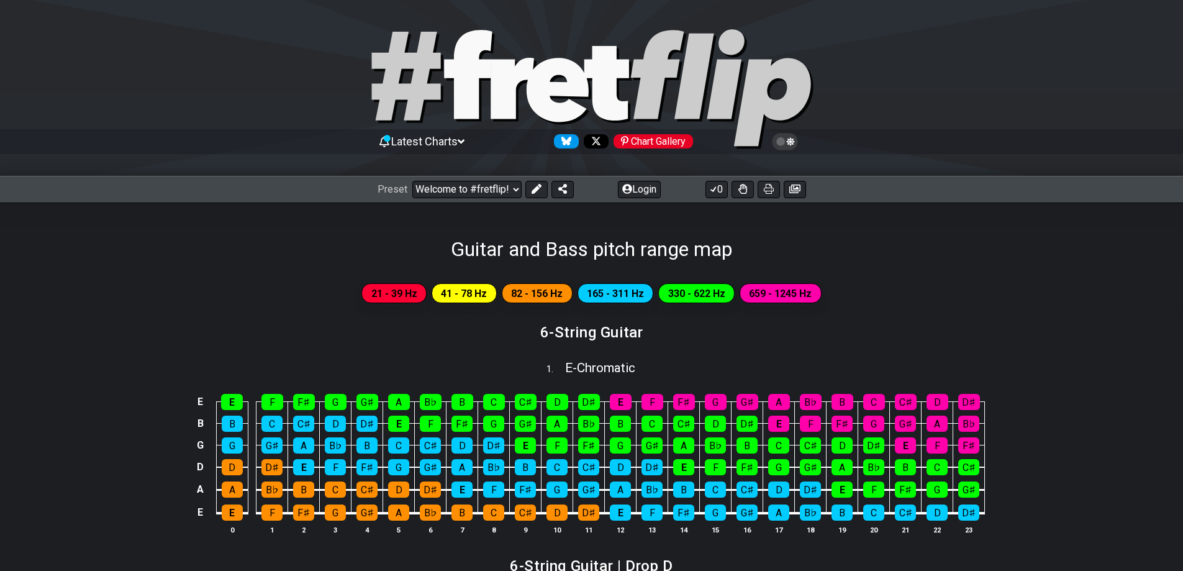
click at [465, 141] on icon at bounding box center [461, 141] width 7 height 4
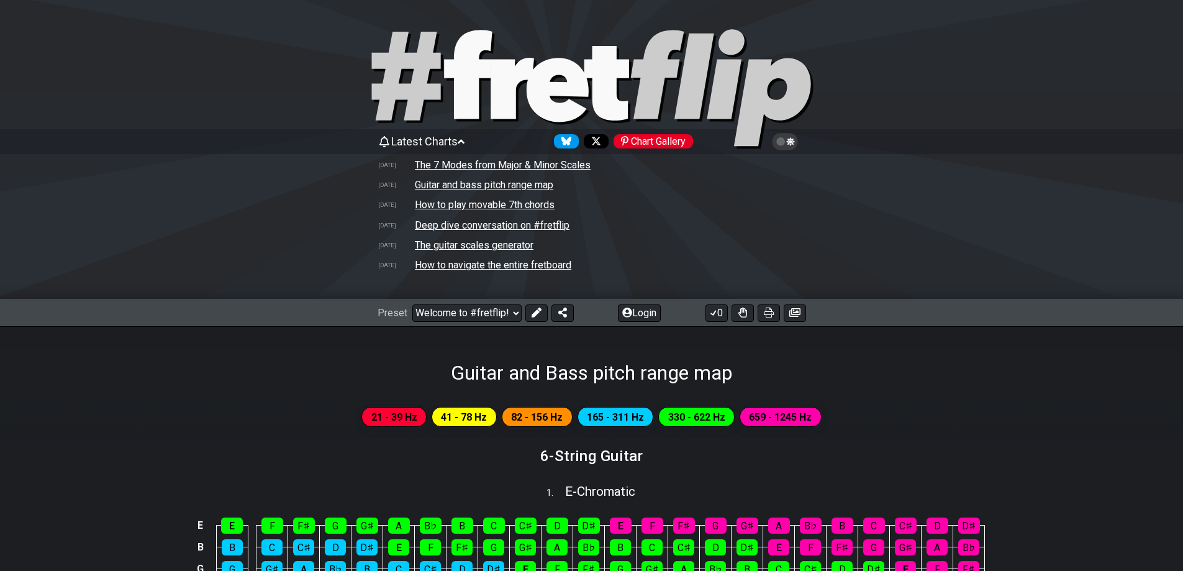
click at [465, 141] on icon at bounding box center [461, 141] width 7 height 4
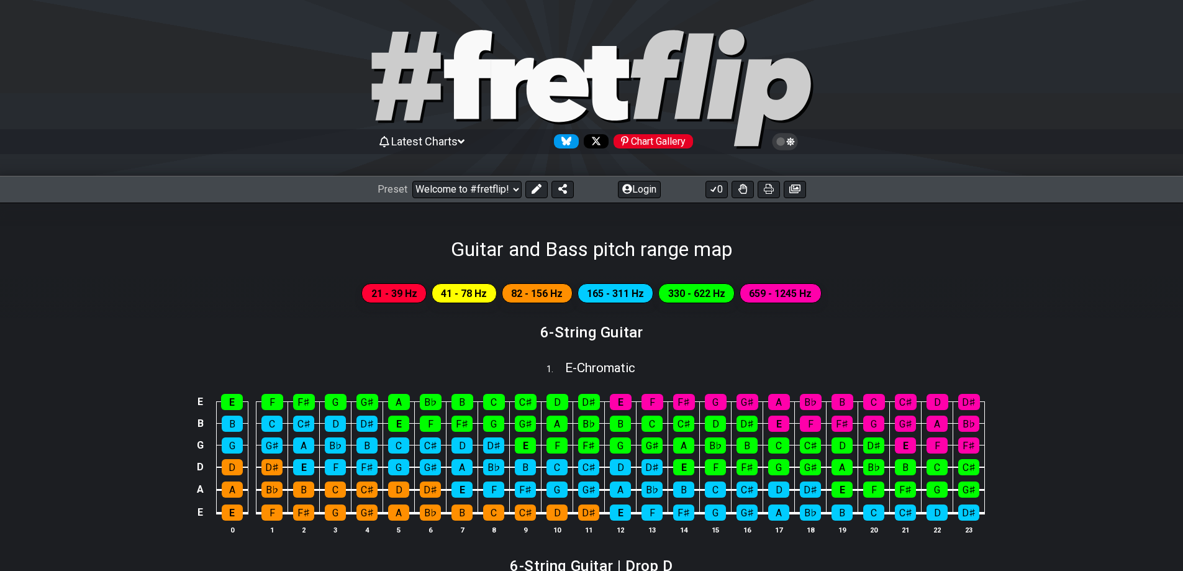
click at [465, 141] on icon at bounding box center [461, 141] width 7 height 4
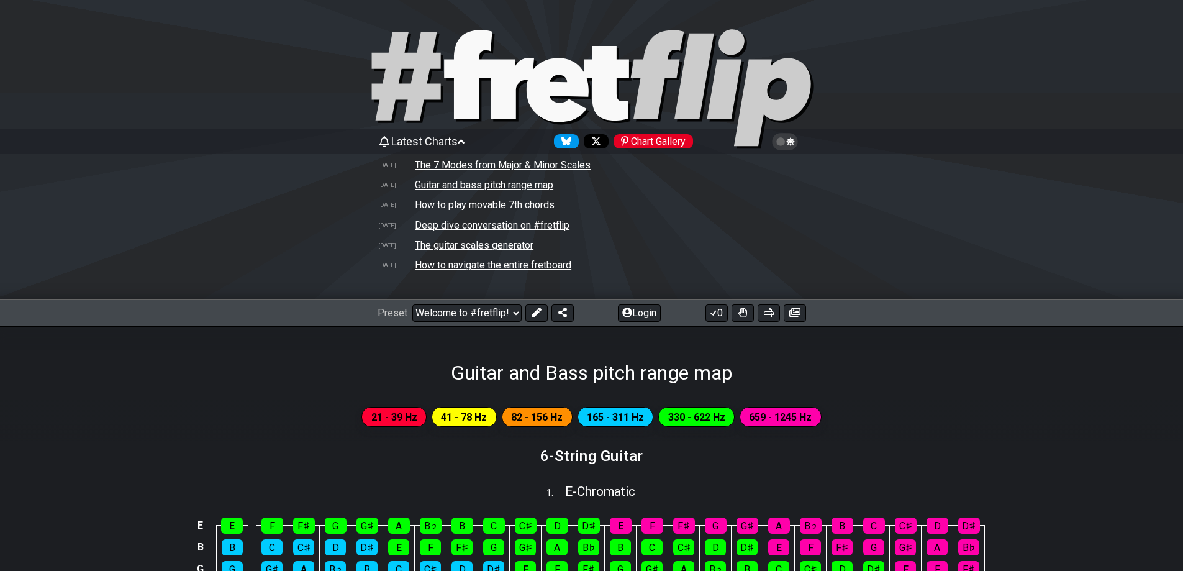
click at [465, 141] on icon at bounding box center [461, 141] width 7 height 4
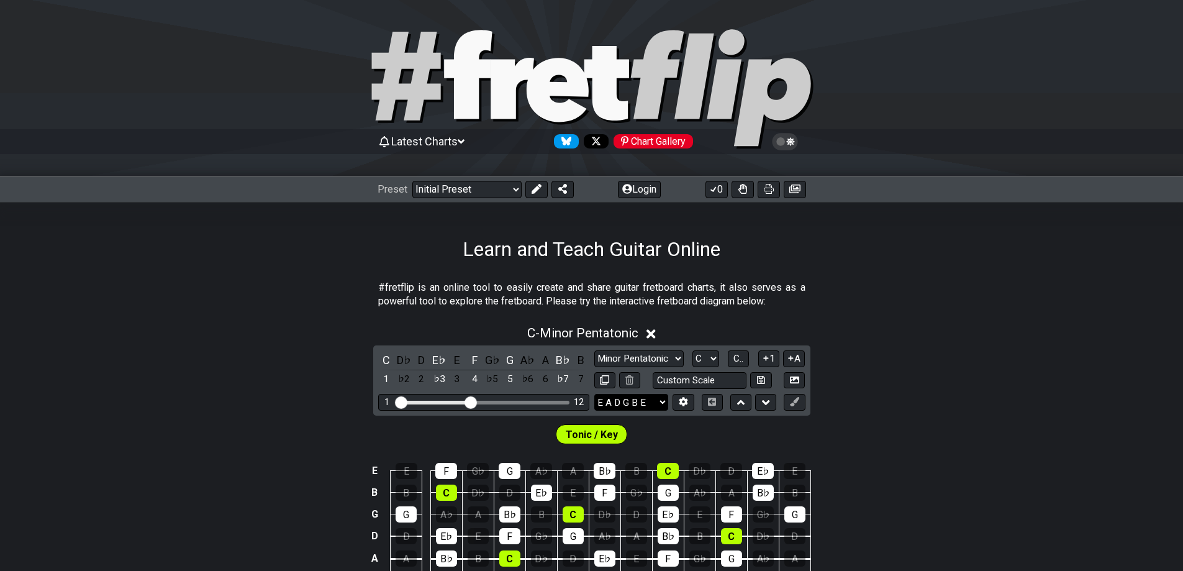
click at [662, 398] on select "E A D G B E E A D G B E E A D G B E B E A D F♯ B A D G C E A D A D G B E E♭ A♭ …" at bounding box center [631, 402] width 74 height 17
select select "E A D G"
click at [594, 394] on select "E A D G B E E A D G B E E A D G B E B E A D F♯ B A D G C E A D A D G B E E♭ A♭ …" at bounding box center [631, 402] width 74 height 17
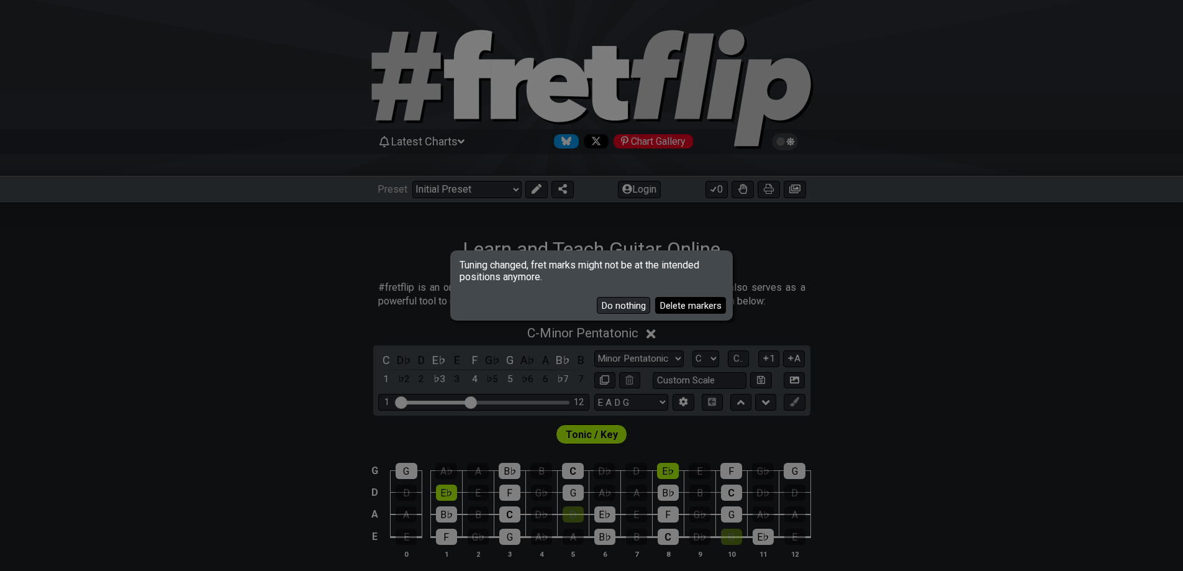
click at [688, 306] on button "Delete markers" at bounding box center [690, 305] width 71 height 17
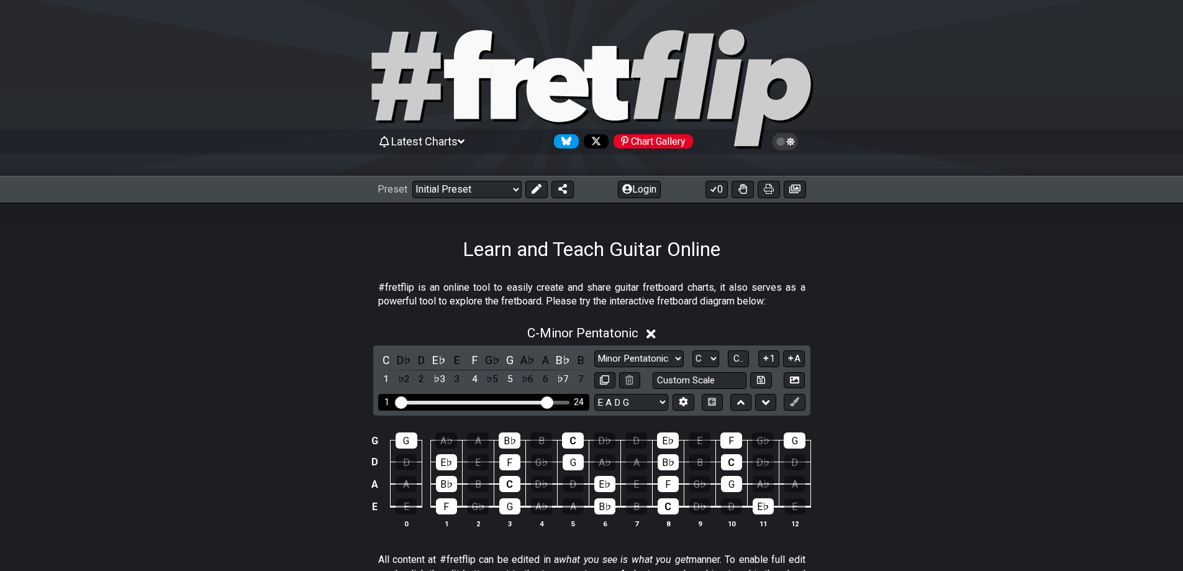
drag, startPoint x: 470, startPoint y: 400, endPoint x: 546, endPoint y: 400, distance: 75.8
click at [546, 401] on input "Visible fret range" at bounding box center [484, 401] width 176 height 0
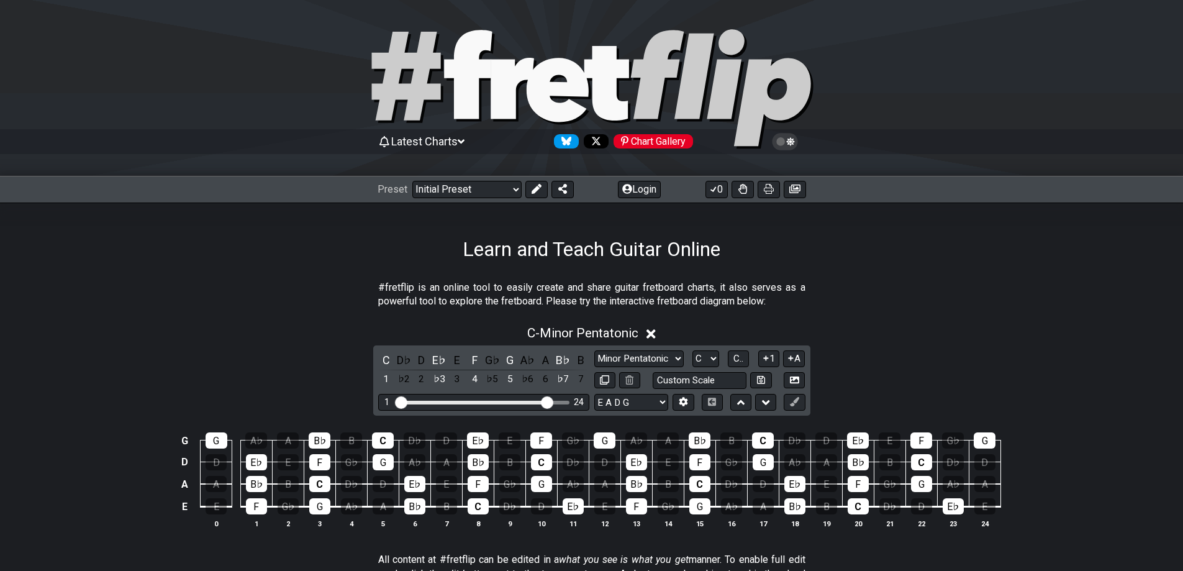
click at [980, 313] on section "#fretflip is an online tool to easily create and share guitar fretboard charts,…" at bounding box center [591, 297] width 1183 height 43
click at [648, 355] on select "Minor Pentatonic Click to edit Minor Pentatonic Major Pentatonic Minor Blues Ma…" at bounding box center [638, 358] width 89 height 17
click at [594, 350] on select "Minor Pentatonic Click to edit Minor Pentatonic Major Pentatonic Minor Blues Ma…" at bounding box center [638, 358] width 89 height 17
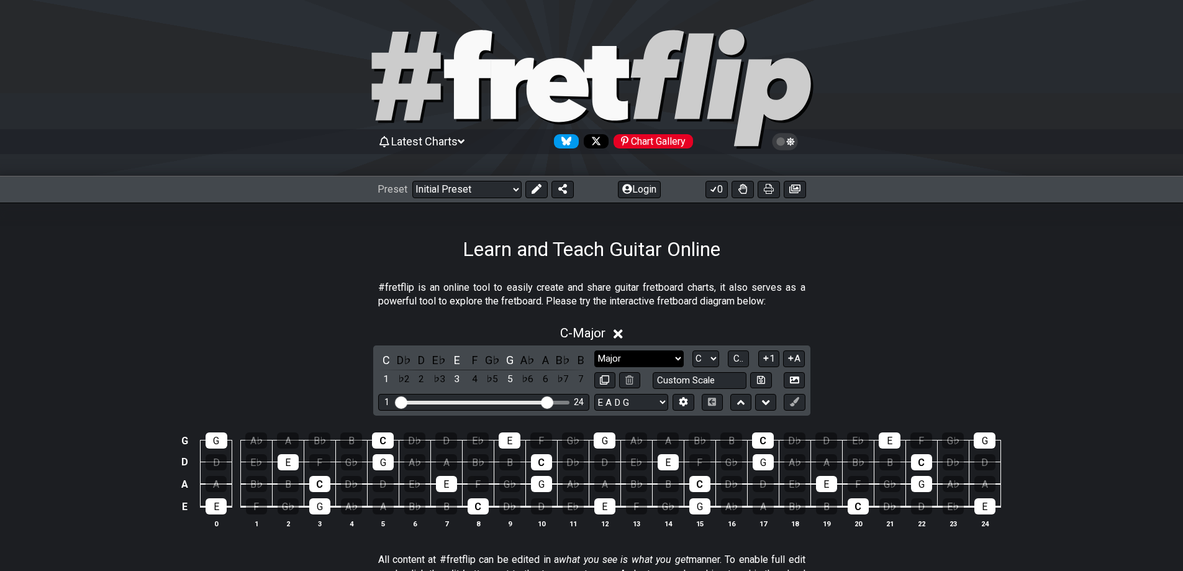
click at [620, 357] on select "Minor Pentatonic Click to edit Minor Pentatonic Major Pentatonic Minor Blues Ma…" at bounding box center [638, 358] width 89 height 17
select select "Major Pentatonic"
click at [594, 350] on select "Minor Pentatonic Click to edit Minor Pentatonic Major Pentatonic Minor Blues Ma…" at bounding box center [638, 358] width 89 height 17
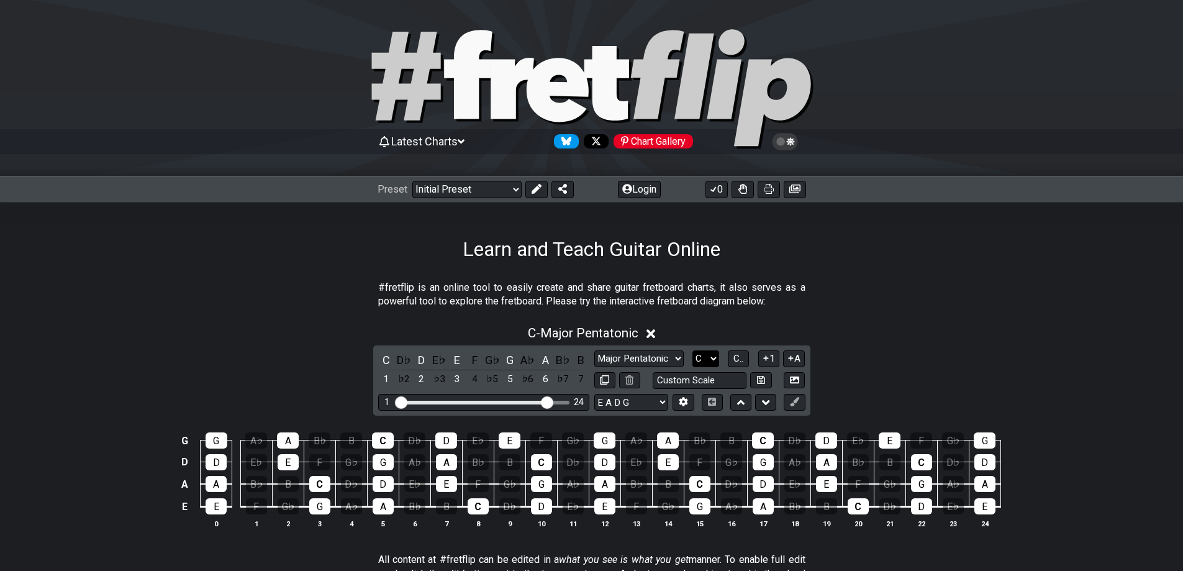
click at [711, 355] on select "A♭ A A♯ B♭ B C C♯ D♭ D D♯ E♭ E F F♯ G♭ G G♯" at bounding box center [706, 358] width 27 height 17
click at [693, 350] on select "A♭ A A♯ B♭ B C C♯ D♭ D D♯ E♭ E F F♯ G♭ G G♯" at bounding box center [706, 358] width 27 height 17
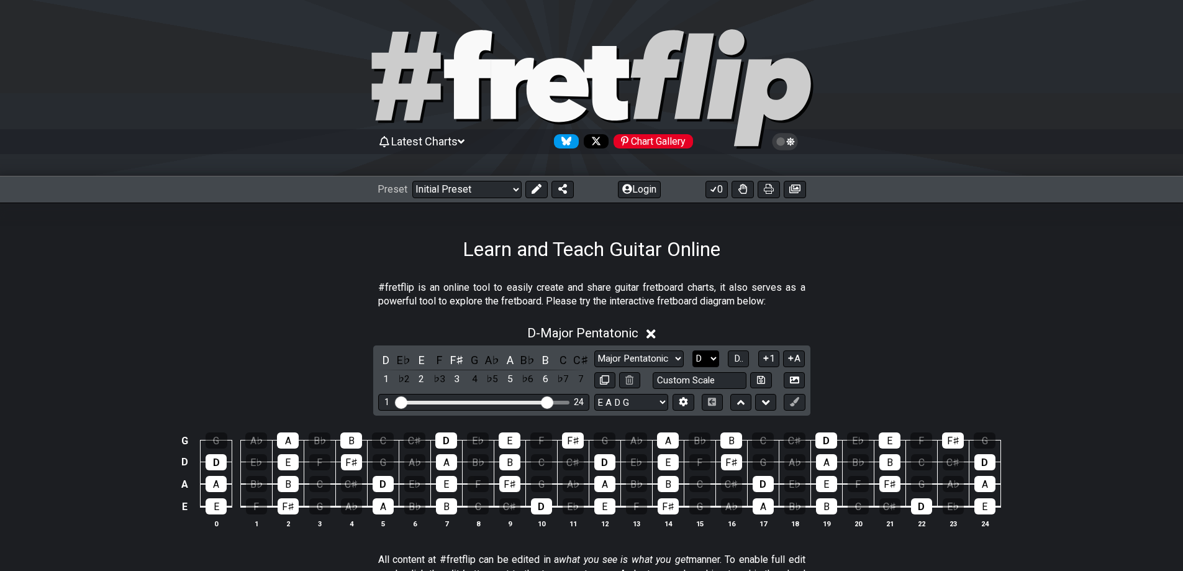
click at [713, 358] on select "A♭ A A♯ B♭ B C C♯ D♭ D D♯ E♭ E F F♯ G♭ G G♯" at bounding box center [706, 358] width 27 height 17
click at [693, 350] on select "A♭ A A♯ B♭ B C C♯ D♭ D D♯ E♭ E F F♯ G♭ G G♯" at bounding box center [706, 358] width 27 height 17
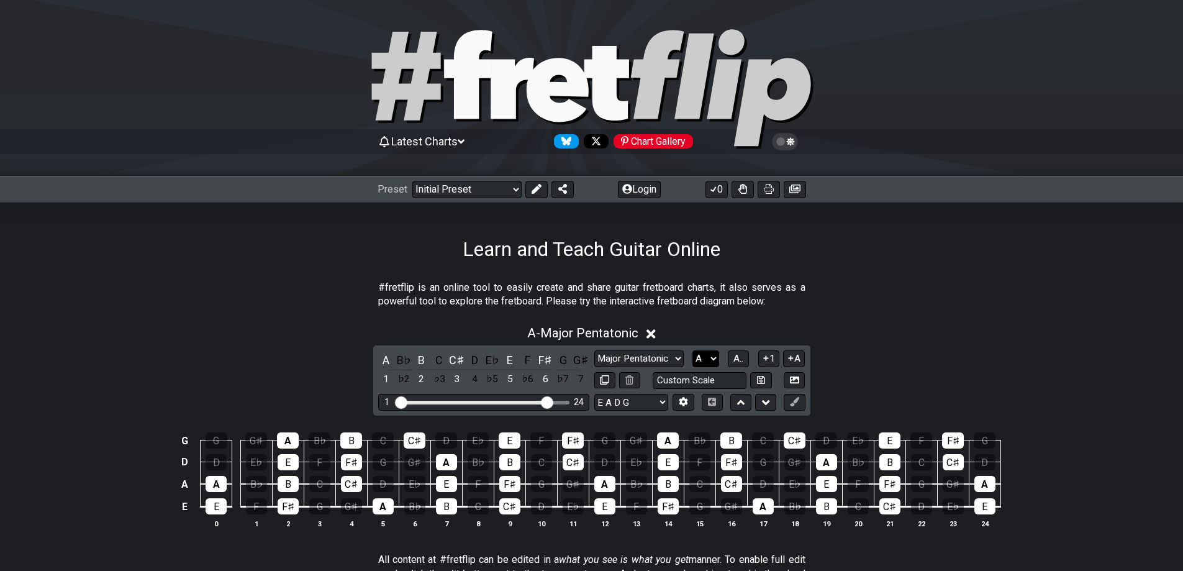
click at [713, 357] on select "A♭ A A♯ B♭ B C C♯ D♭ D D♯ E♭ E F F♯ G♭ G G♯" at bounding box center [706, 358] width 27 height 17
click at [693, 350] on select "A♭ A A♯ B♭ B C C♯ D♭ D D♯ E♭ E F F♯ G♭ G G♯" at bounding box center [706, 358] width 27 height 17
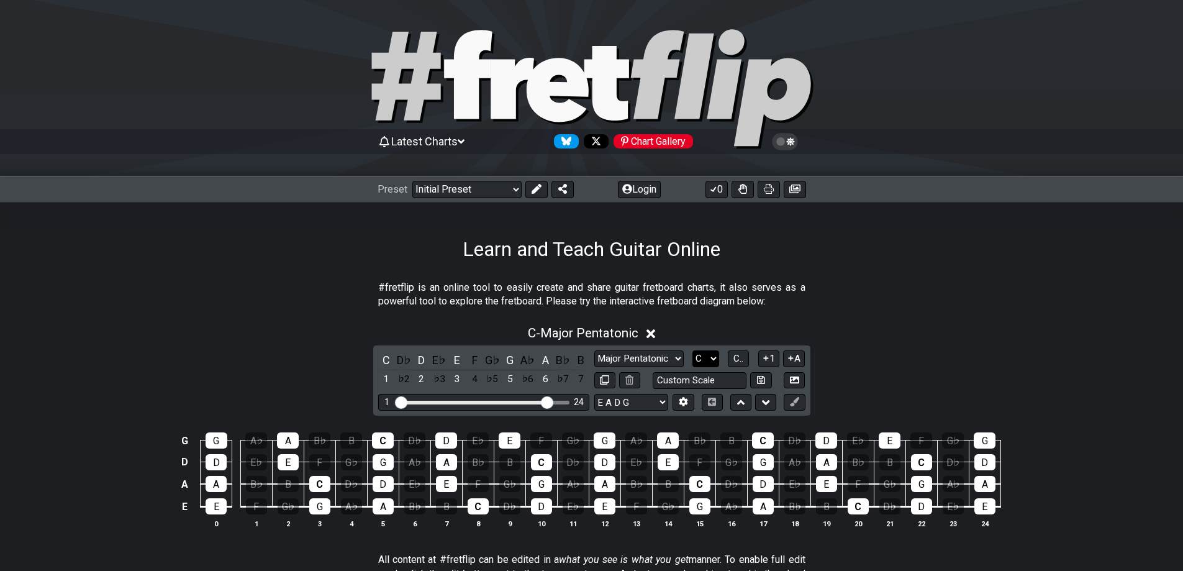
click at [711, 360] on select "A♭ A A♯ B♭ B C C♯ D♭ D D♯ E♭ E F F♯ G♭ G G♯" at bounding box center [706, 358] width 27 height 17
click at [693, 350] on select "A♭ A A♯ B♭ B C C♯ D♭ D D♯ E♭ E F F♯ G♭ G G♯" at bounding box center [706, 358] width 27 height 17
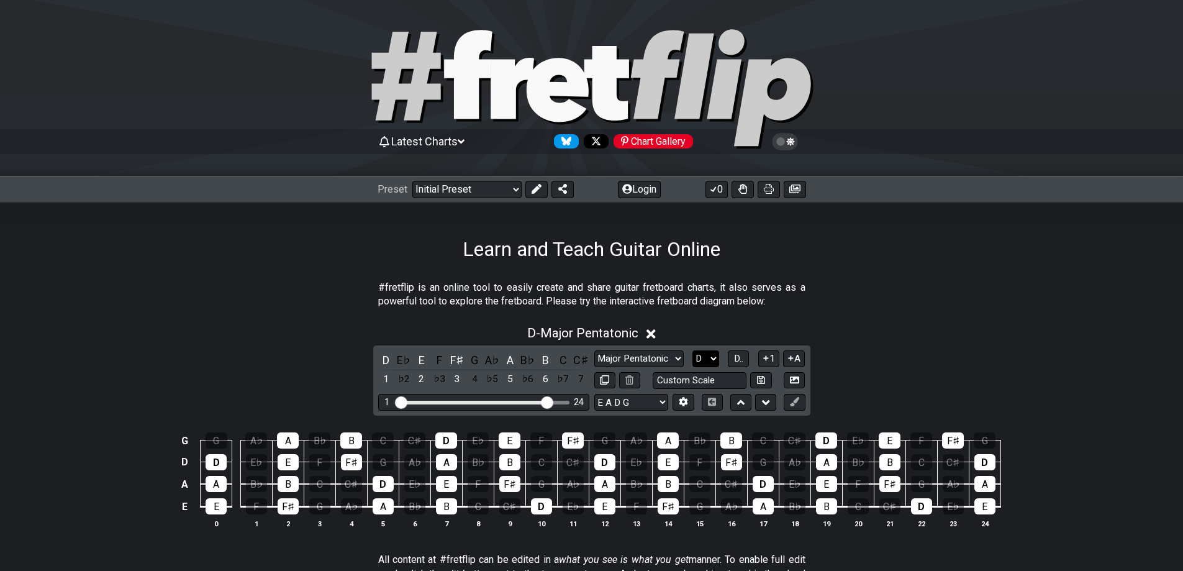
click at [713, 358] on select "A♭ A A♯ B♭ B C C♯ D♭ D D♯ E♭ E F F♯ G♭ G G♯" at bounding box center [706, 358] width 27 height 17
click at [693, 350] on select "A♭ A A♯ B♭ B C C♯ D♭ D D♯ E♭ E F F♯ G♭ G G♯" at bounding box center [706, 358] width 27 height 17
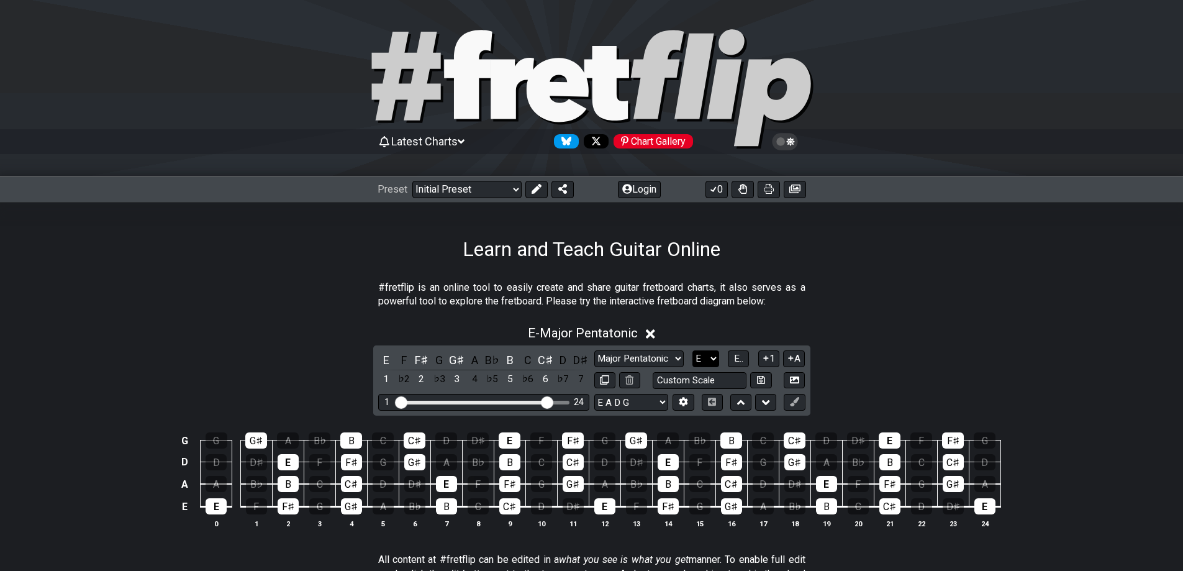
click at [713, 357] on select "A♭ A A♯ B♭ B C C♯ D♭ D D♯ E♭ E F F♯ G♭ G G♯" at bounding box center [706, 358] width 27 height 17
click at [693, 350] on select "A♭ A A♯ B♭ B C C♯ D♭ D D♯ E♭ E F F♯ G♭ G G♯" at bounding box center [706, 358] width 27 height 17
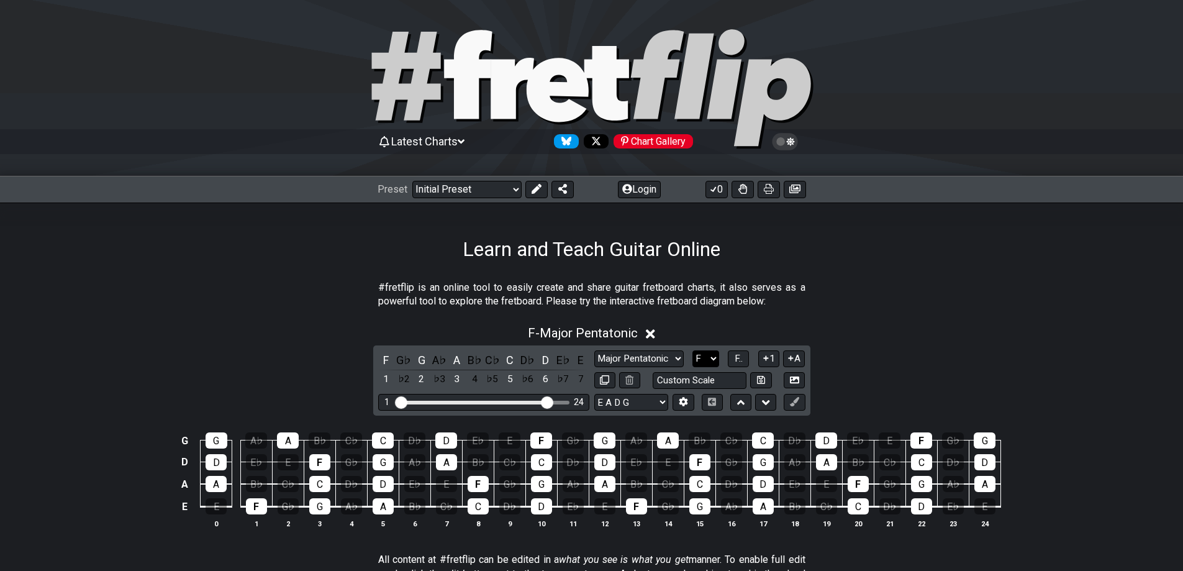
click at [714, 355] on select "A♭ A A♯ B♭ B C C♯ D♭ D D♯ E♭ E F F♯ G♭ G G♯" at bounding box center [706, 358] width 27 height 17
click at [693, 350] on select "A♭ A A♯ B♭ B C C♯ D♭ D D♯ E♭ E F F♯ G♭ G G♯" at bounding box center [706, 358] width 27 height 17
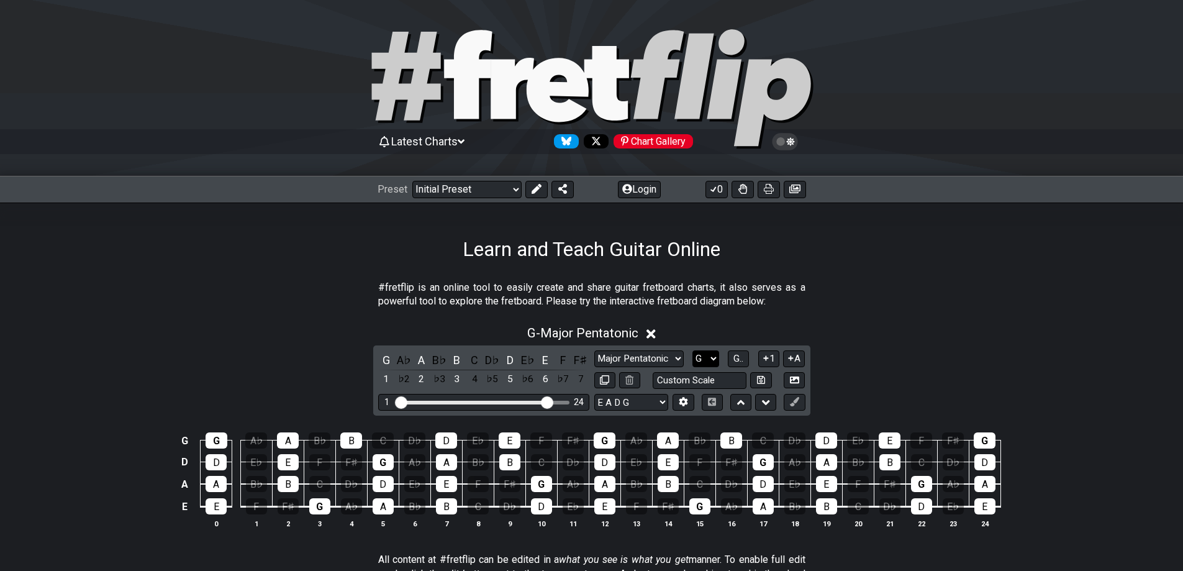
click at [713, 355] on select "A♭ A A♯ B♭ B C C♯ D♭ D D♯ E♭ E F F♯ G♭ G G♯" at bounding box center [706, 358] width 27 height 17
click at [742, 357] on span "G.." at bounding box center [739, 358] width 10 height 11
click at [739, 357] on span "1..7" at bounding box center [738, 358] width 15 height 11
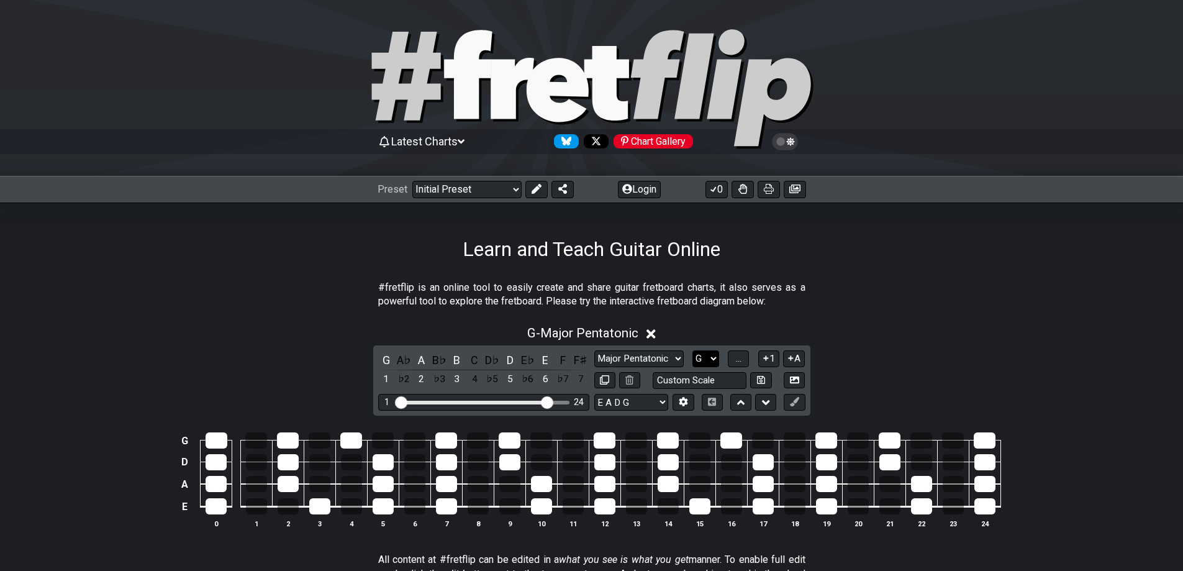
click at [718, 357] on select "A♭ A A♯ B♭ B C C♯ D♭ D D♯ E♭ E F F♯ G♭ G G♯" at bounding box center [706, 358] width 27 height 17
click at [693, 350] on select "A♭ A A♯ B♭ B C C♯ D♭ D D♯ E♭ E F F♯ G♭ G G♯" at bounding box center [706, 358] width 27 height 17
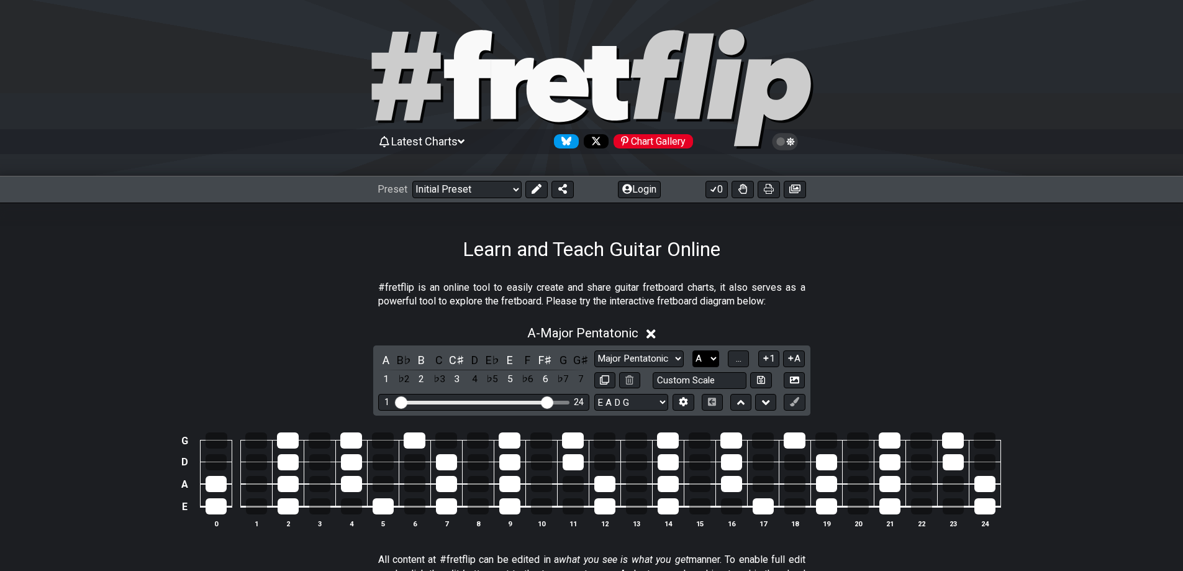
click at [708, 360] on select "A♭ A A♯ B♭ B C C♯ D♭ D D♯ E♭ E F F♯ G♭ G G♯" at bounding box center [706, 358] width 27 height 17
select select "B"
click at [693, 350] on select "A♭ A A♯ B♭ B C C♯ D♭ D D♯ E♭ E F F♯ G♭ G G♯" at bounding box center [706, 358] width 27 height 17
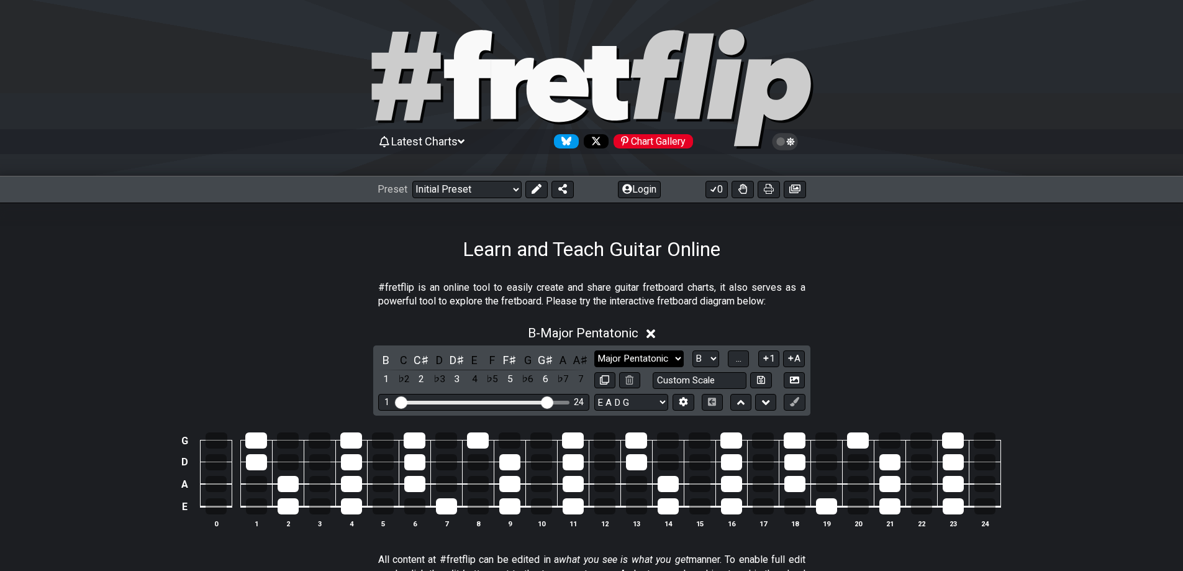
click at [621, 357] on select "Minor Pentatonic Click to edit Minor Pentatonic Major Pentatonic Minor Blues Ma…" at bounding box center [638, 358] width 89 height 17
select select "Minor Pentatonic"
click at [594, 350] on select "Minor Pentatonic Click to edit Minor Pentatonic Major Pentatonic Minor Blues Ma…" at bounding box center [638, 358] width 89 height 17
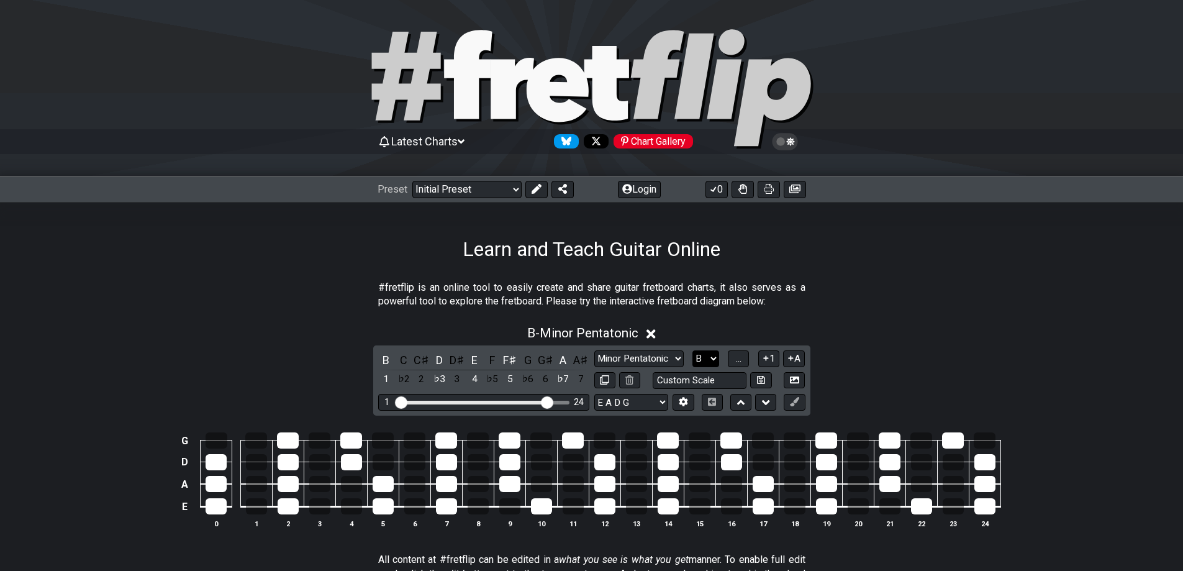
click at [711, 355] on select "A♭ A A♯ B♭ B C C♯ D♭ D D♯ E♭ E F F♯ G♭ G G♯" at bounding box center [706, 358] width 27 height 17
click at [693, 350] on select "A♭ A A♯ B♭ B C C♯ D♭ D D♯ E♭ E F F♯ G♭ G G♯" at bounding box center [706, 358] width 27 height 17
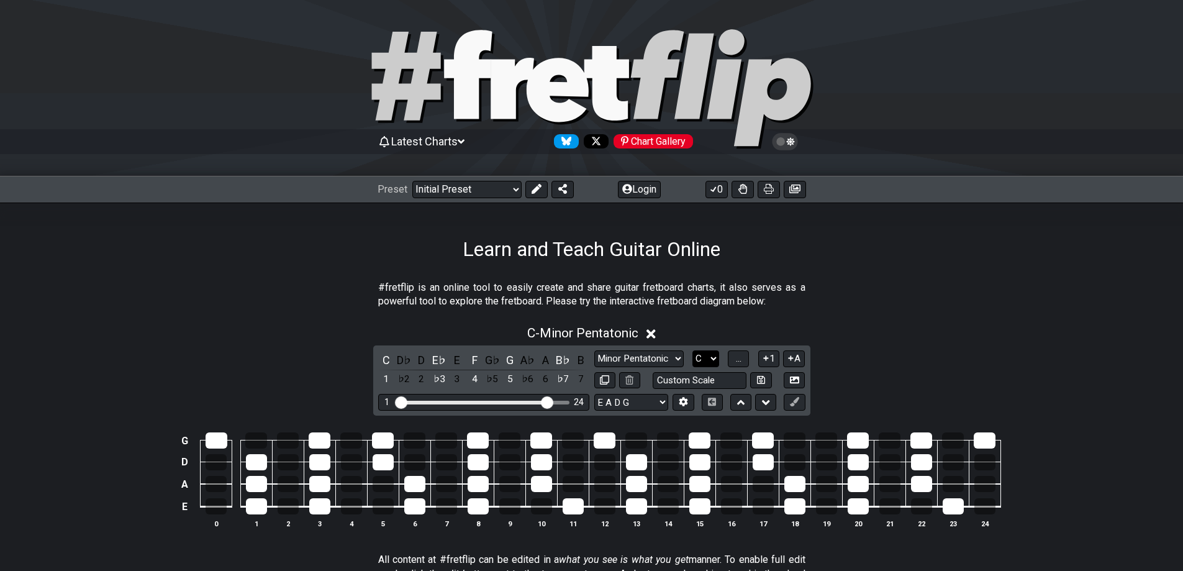
click at [707, 357] on select "A♭ A A♯ B♭ B C C♯ D♭ D D♯ E♭ E F F♯ G♭ G G♯" at bounding box center [706, 358] width 27 height 17
click at [693, 350] on select "A♭ A A♯ B♭ B C C♯ D♭ D D♯ E♭ E F F♯ G♭ G G♯" at bounding box center [706, 358] width 27 height 17
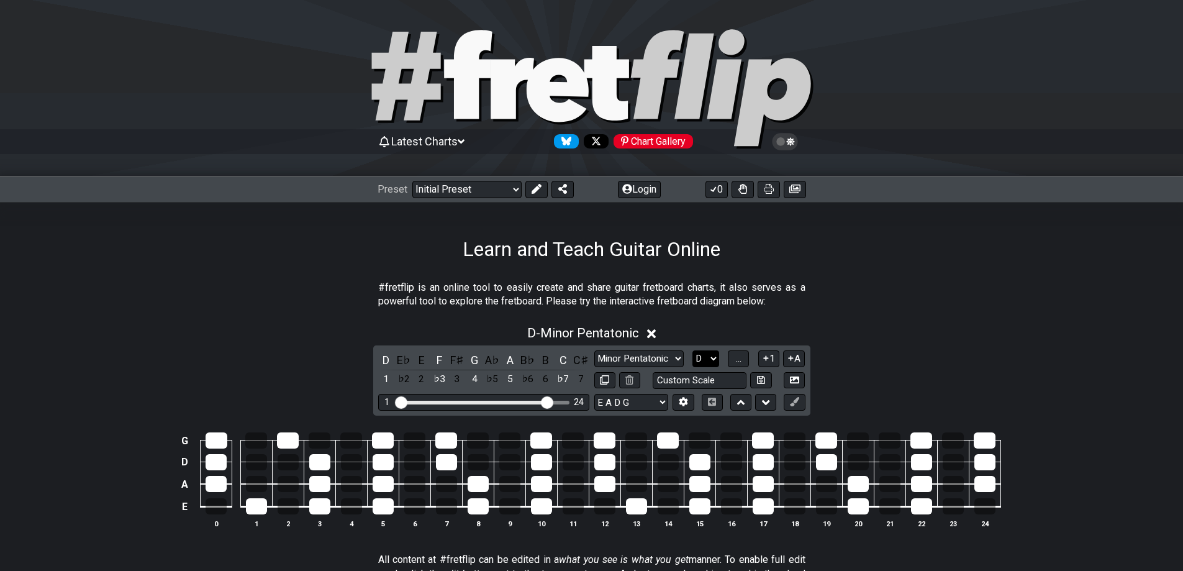
click at [710, 358] on select "A♭ A A♯ B♭ B C C♯ D♭ D D♯ E♭ E F F♯ G♭ G G♯" at bounding box center [706, 358] width 27 height 17
click at [693, 350] on select "A♭ A A♯ B♭ B C C♯ D♭ D D♯ E♭ E F F♯ G♭ G G♯" at bounding box center [706, 358] width 27 height 17
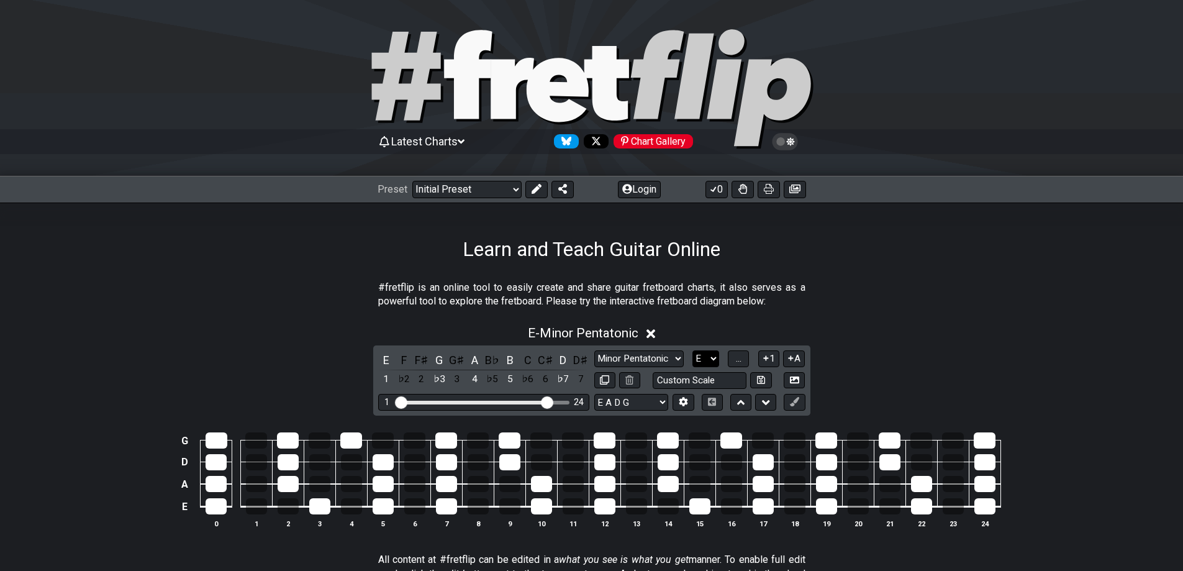
click at [712, 356] on select "A♭ A A♯ B♭ B C C♯ D♭ D D♯ E♭ E F F♯ G♭ G G♯" at bounding box center [706, 358] width 27 height 17
click at [693, 350] on select "A♭ A A♯ B♭ B C C♯ D♭ D D♯ E♭ E F F♯ G♭ G G♯" at bounding box center [706, 358] width 27 height 17
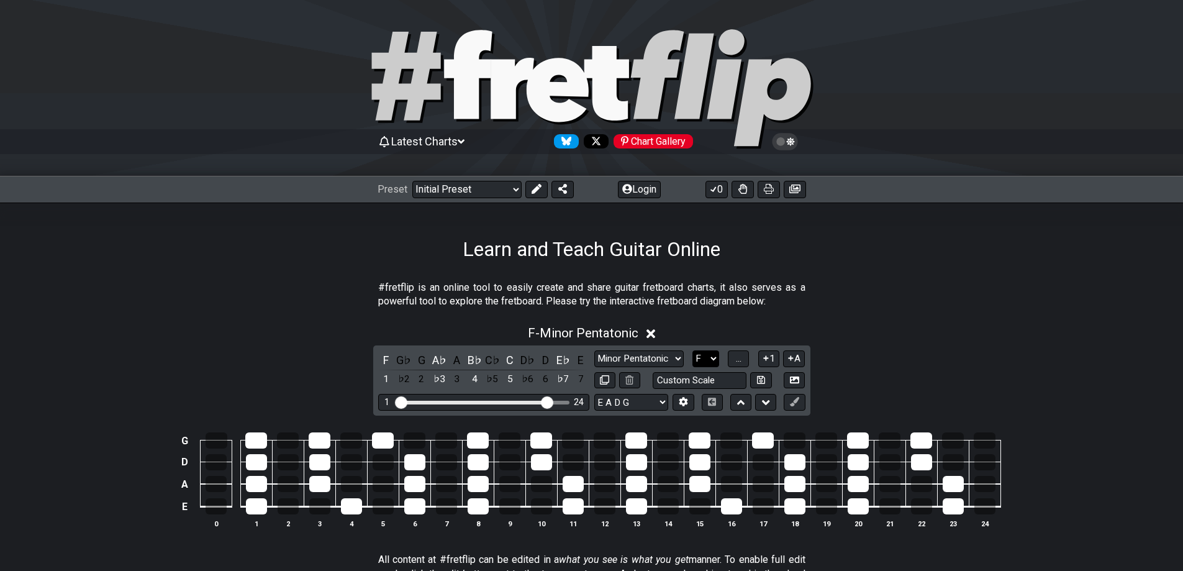
click at [714, 357] on select "A♭ A A♯ B♭ B C C♯ D♭ D D♯ E♭ E F F♯ G♭ G G♯" at bounding box center [706, 358] width 27 height 17
click at [693, 350] on select "A♭ A A♯ B♭ B C C♯ D♭ D D♯ E♭ E F F♯ G♭ G G♯" at bounding box center [706, 358] width 27 height 17
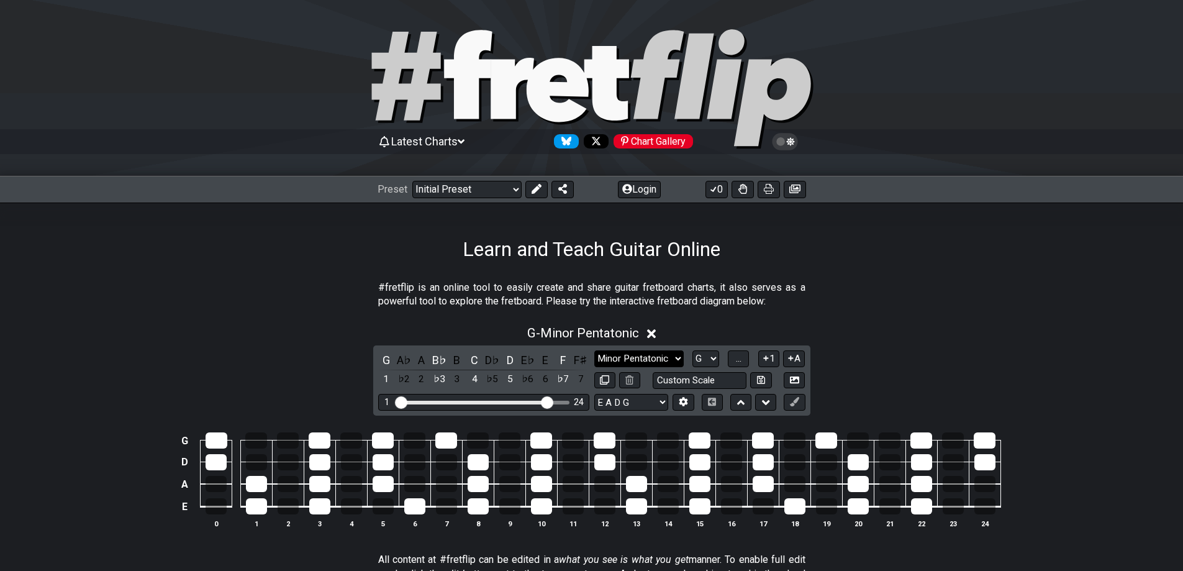
click at [675, 360] on select "Minor Pentatonic Click to edit Minor Pentatonic Major Pentatonic Minor Blues Ma…" at bounding box center [638, 358] width 89 height 17
click at [709, 360] on select "A♭ A A♯ B♭ B C C♯ D♭ D D♯ E♭ E F F♯ G♭ G G♯" at bounding box center [706, 358] width 27 height 17
click at [693, 350] on select "A♭ A A♯ B♭ B C C♯ D♭ D D♯ E♭ E F F♯ G♭ G G♯" at bounding box center [706, 358] width 27 height 17
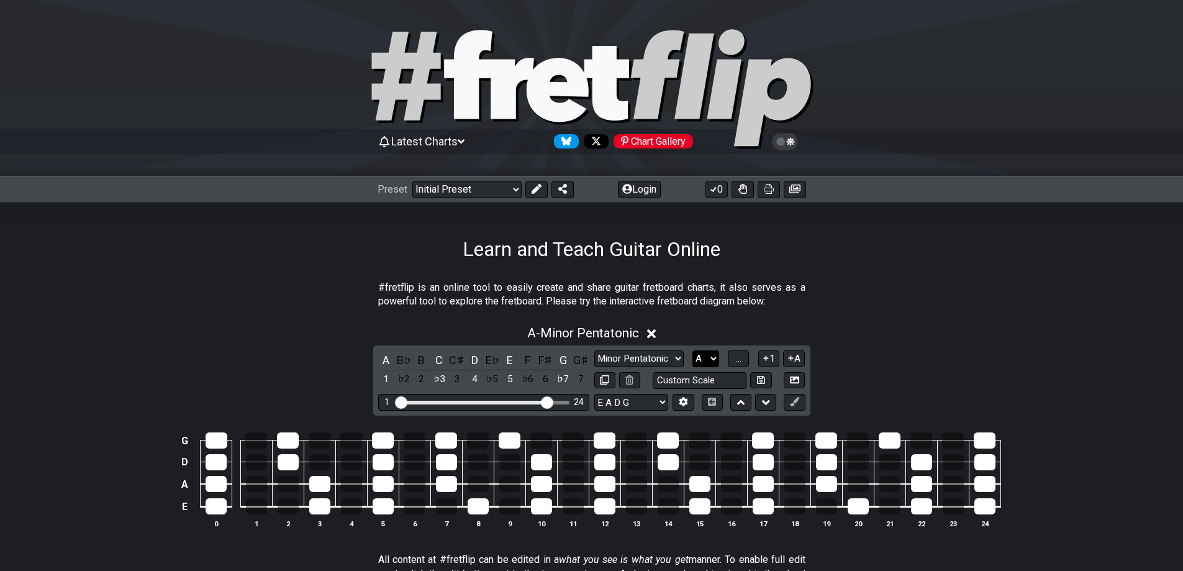
click at [712, 363] on select "A♭ A A♯ B♭ B C C♯ D♭ D D♯ E♭ E F F♯ G♭ G G♯" at bounding box center [706, 358] width 27 height 17
select select "B"
click at [693, 350] on select "A♭ A A♯ B♭ B C C♯ D♭ D D♯ E♭ E F F♯ G♭ G G♯" at bounding box center [706, 358] width 27 height 17
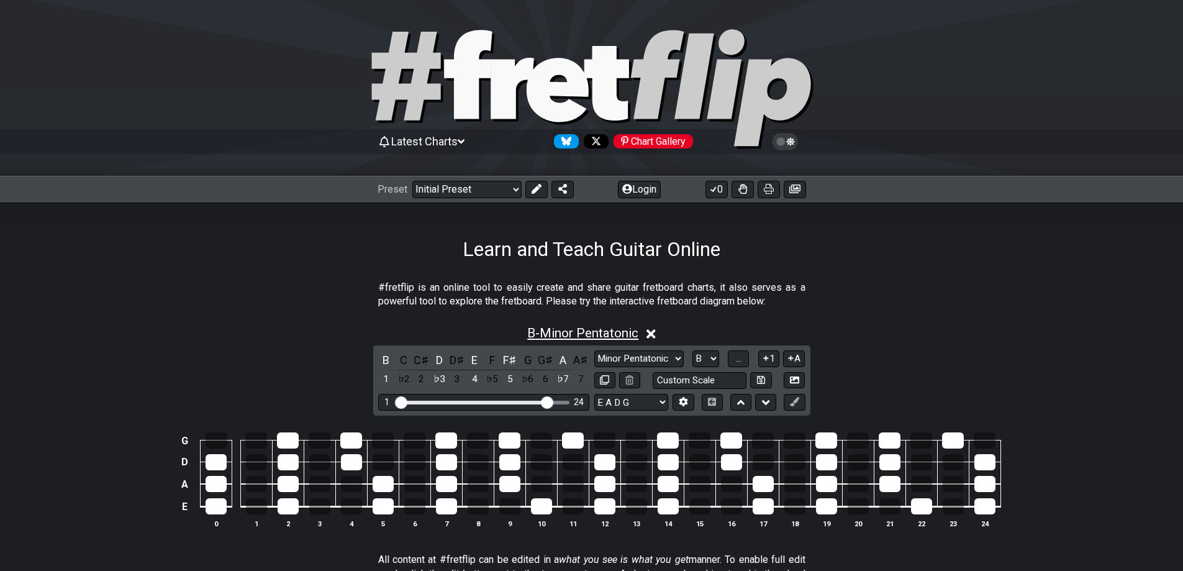
click at [627, 335] on span "B - Minor Pentatonic" at bounding box center [582, 332] width 111 height 15
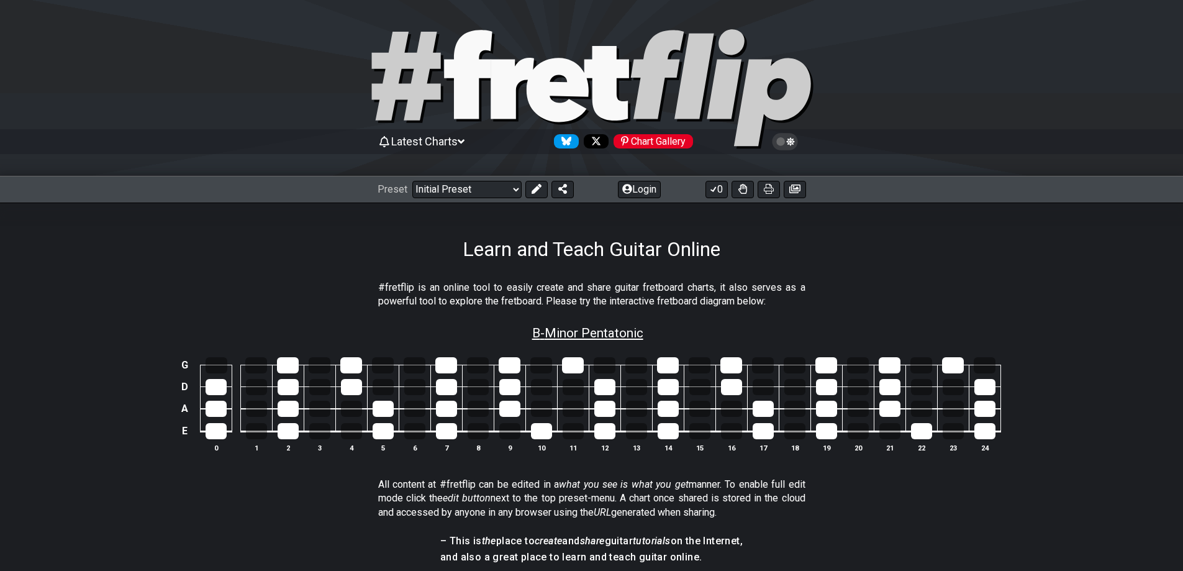
click at [627, 335] on span "B - Minor Pentatonic" at bounding box center [587, 332] width 111 height 15
select select "B"
select select "E A D G"
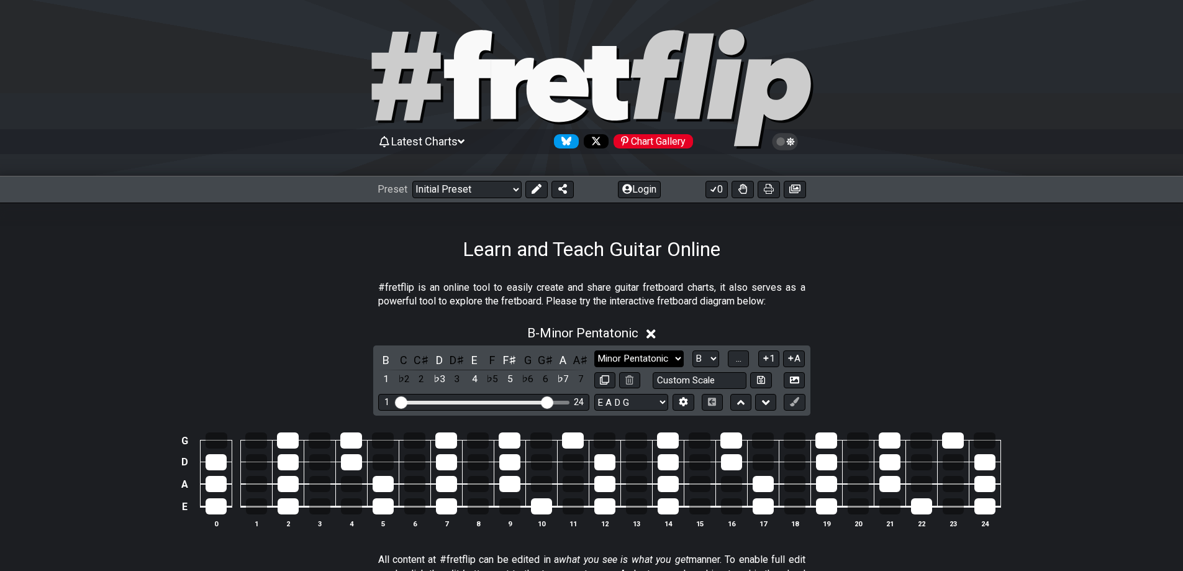
click at [676, 357] on select "Minor Pentatonic Click to edit Minor Pentatonic Major Pentatonic Minor Blues Ma…" at bounding box center [638, 358] width 89 height 17
select select "Major Blues"
click at [594, 350] on select "Minor Pentatonic Click to edit Minor Pentatonic Major Pentatonic Minor Blues Ma…" at bounding box center [638, 358] width 89 height 17
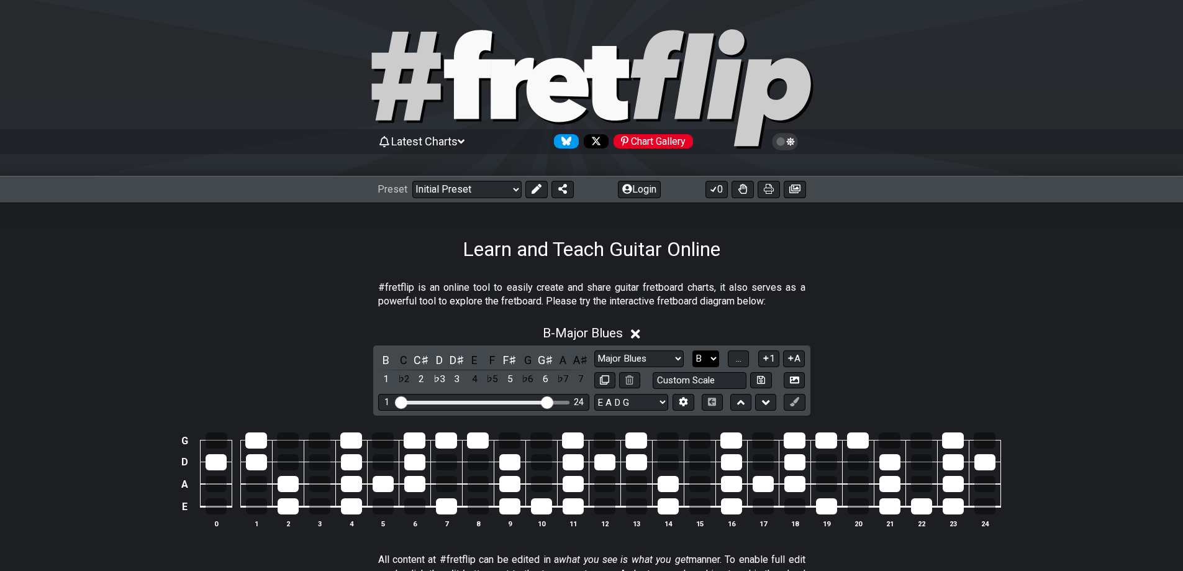
click at [715, 358] on select "A♭ A A♯ B♭ B C C♯ D♭ D D♯ E♭ E F F♯ G♭ G G♯" at bounding box center [706, 358] width 27 height 17
select select "C"
click at [693, 350] on select "A♭ A A♯ B♭ B C C♯ D♭ D D♯ E♭ E F F♯ G♭ G G♯" at bounding box center [706, 358] width 27 height 17
